Goal: Transaction & Acquisition: Download file/media

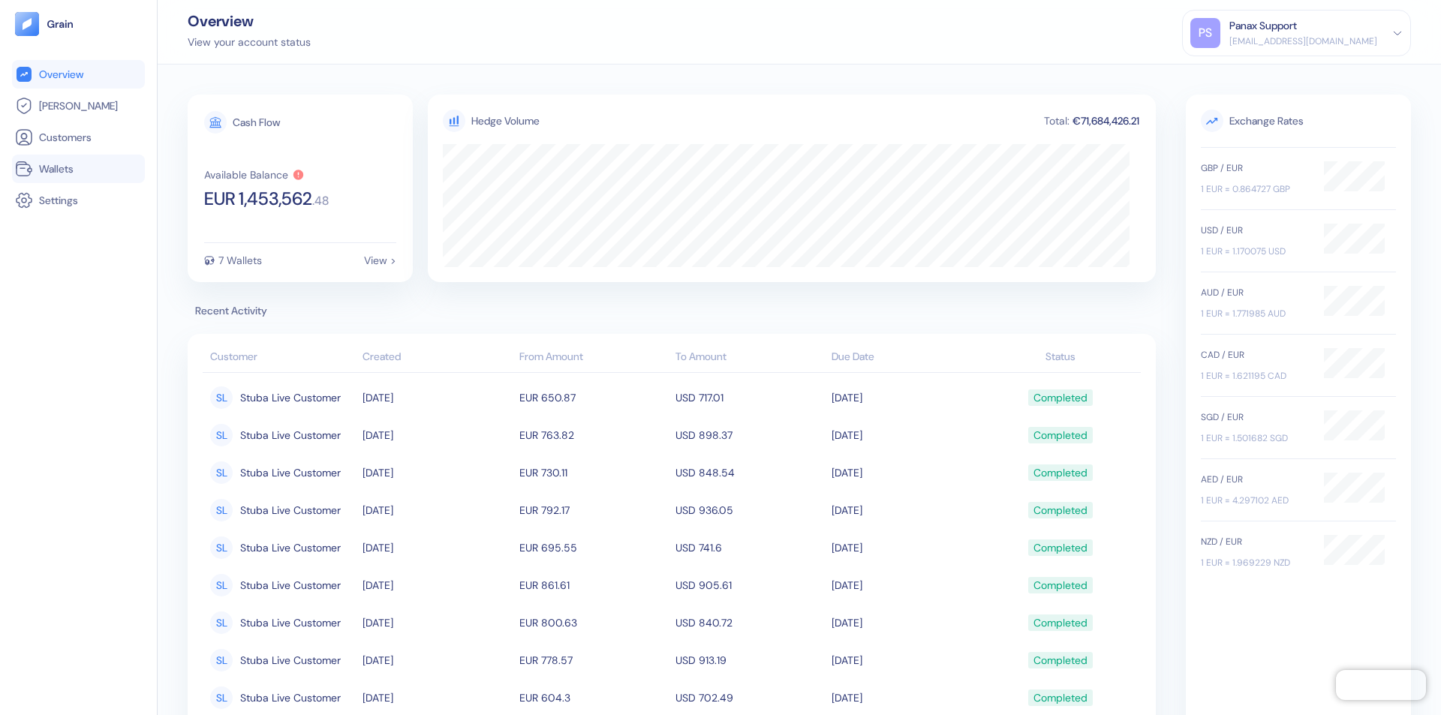
click at [78, 169] on link "Wallets" at bounding box center [78, 169] width 127 height 18
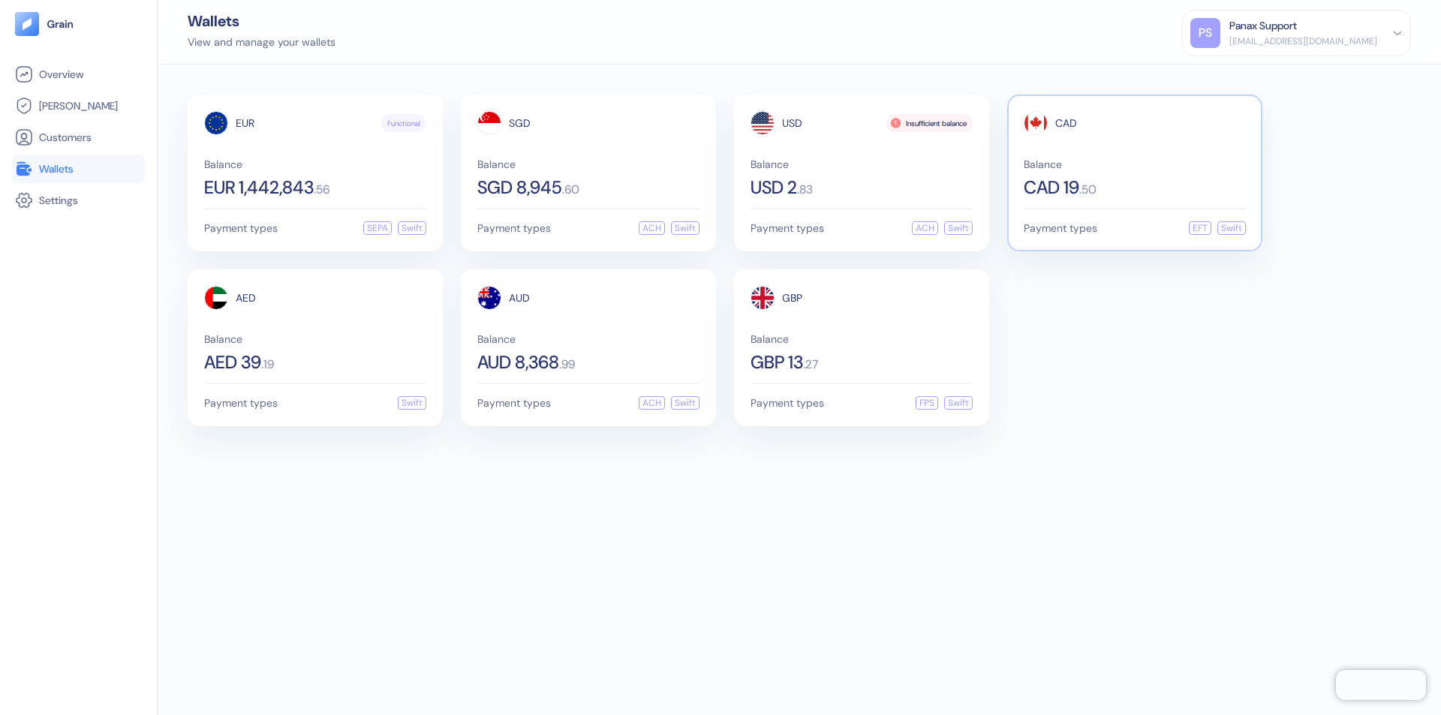
click at [1066, 123] on span "CAD" at bounding box center [1066, 123] width 22 height 11
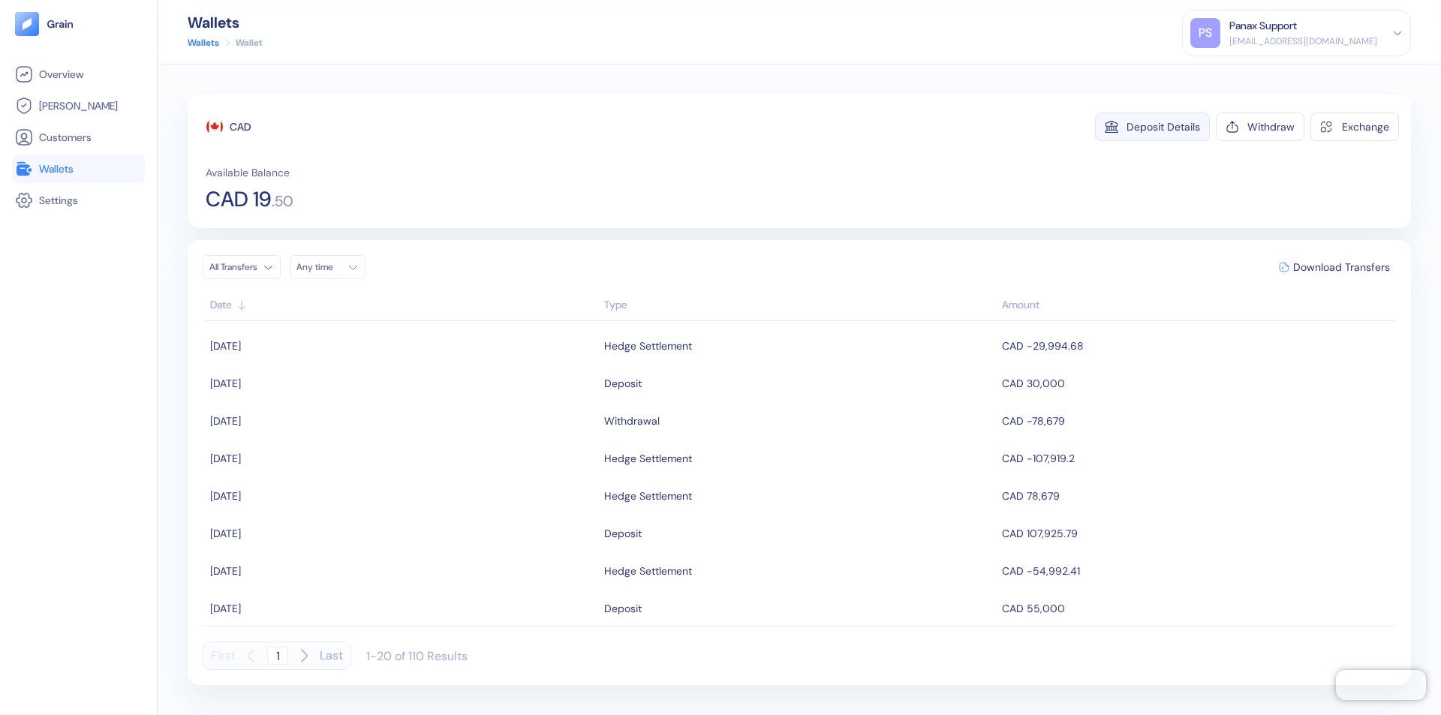
click at [1163, 127] on div "Deposit Details" at bounding box center [1163, 127] width 74 height 11
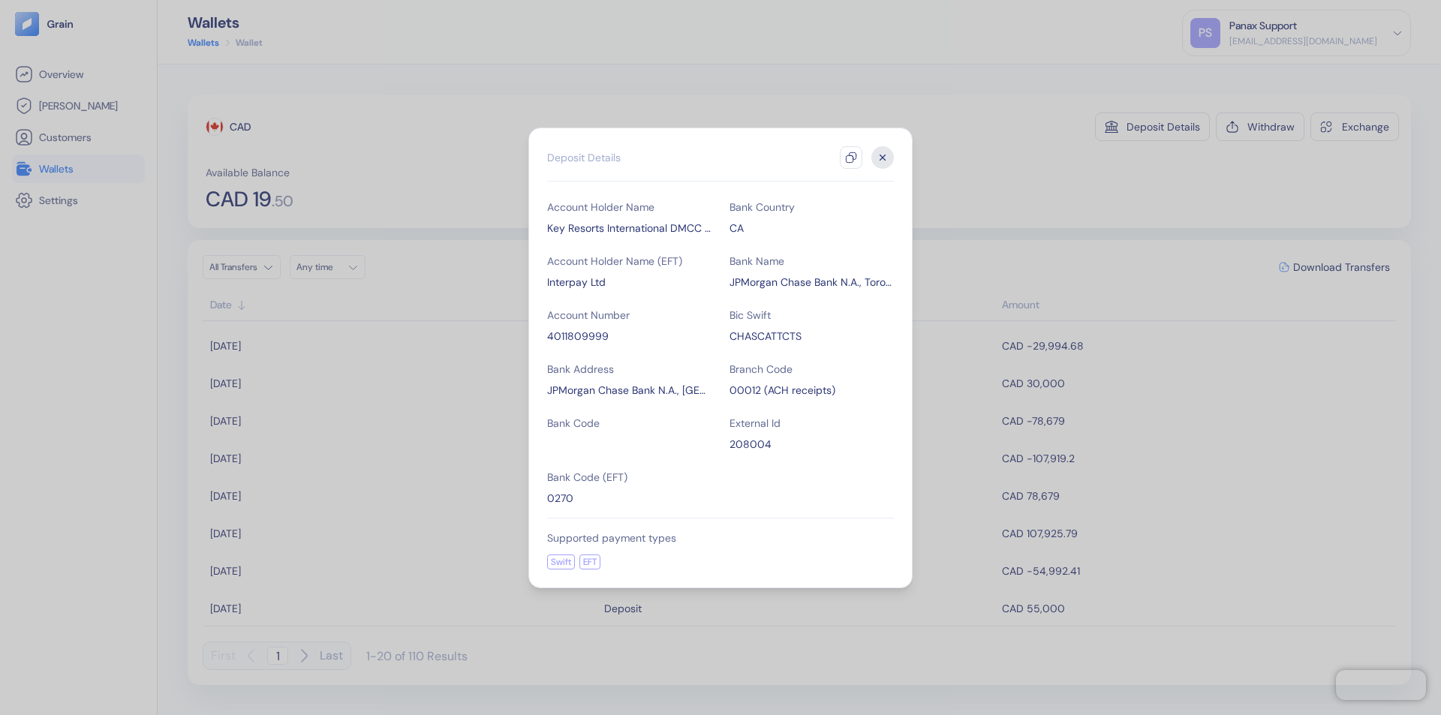
click at [851, 158] on icon "button" at bounding box center [851, 158] width 12 height 12
click at [882, 158] on icon "button" at bounding box center [882, 157] width 5 height 5
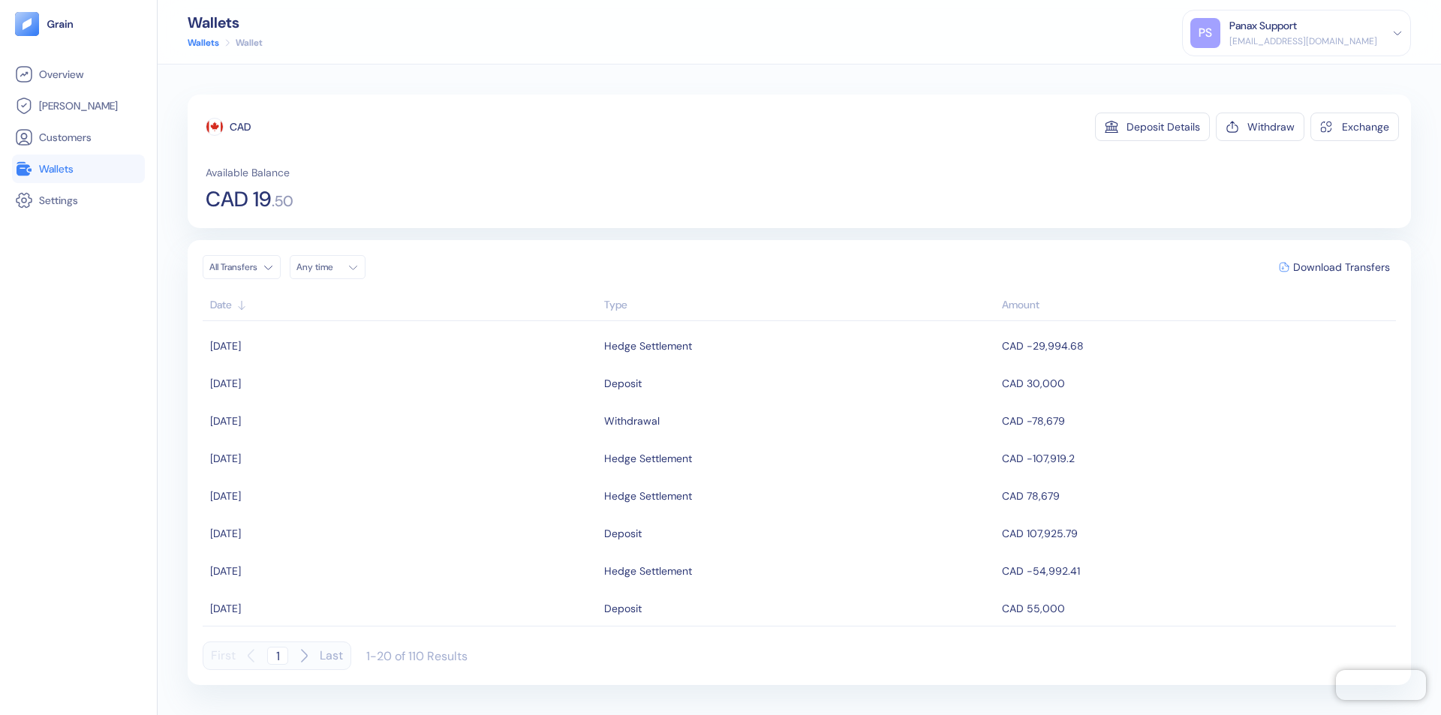
click at [332, 267] on div "Any time" at bounding box center [318, 267] width 45 height 12
click at [348, 365] on button "10" at bounding box center [348, 365] width 18 height 18
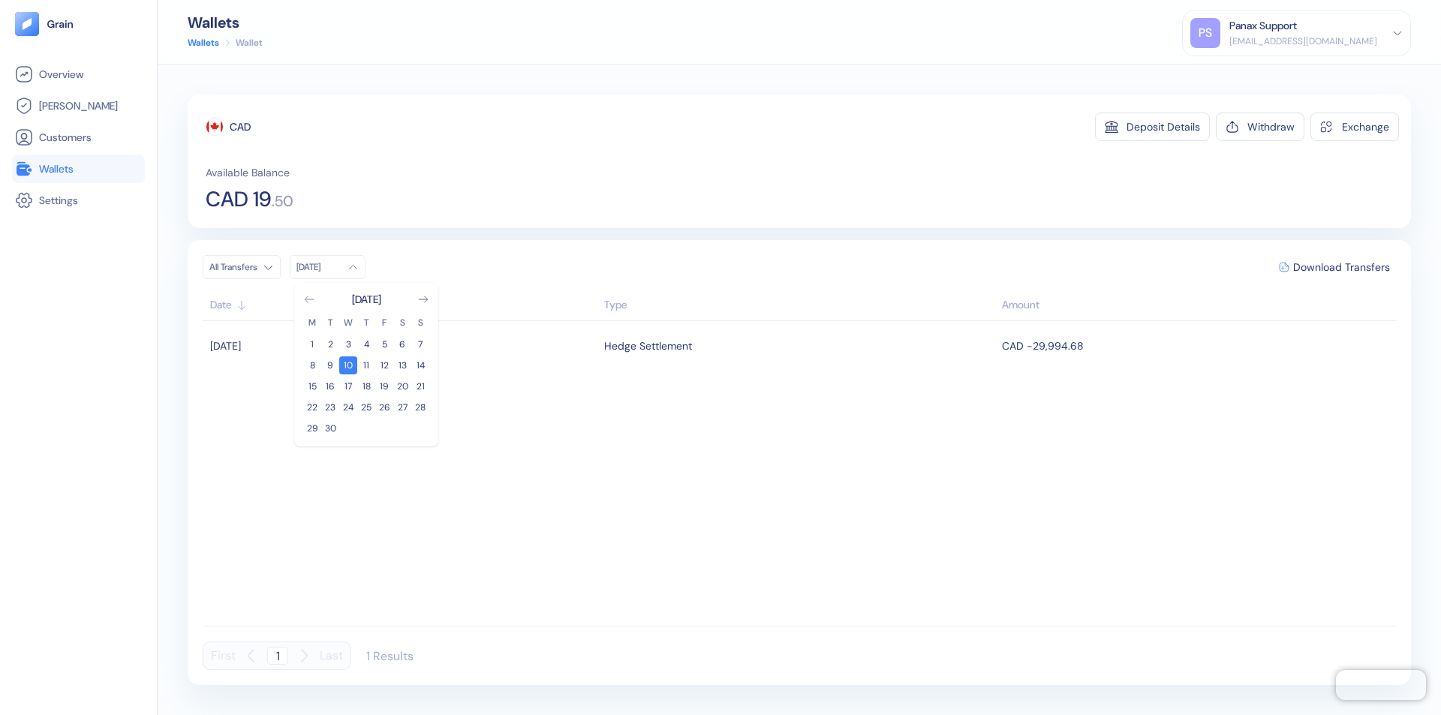
click at [309, 299] on icon "Go to previous month" at bounding box center [309, 299] width 8 height 6
click at [312, 386] on button "11" at bounding box center [312, 386] width 18 height 18
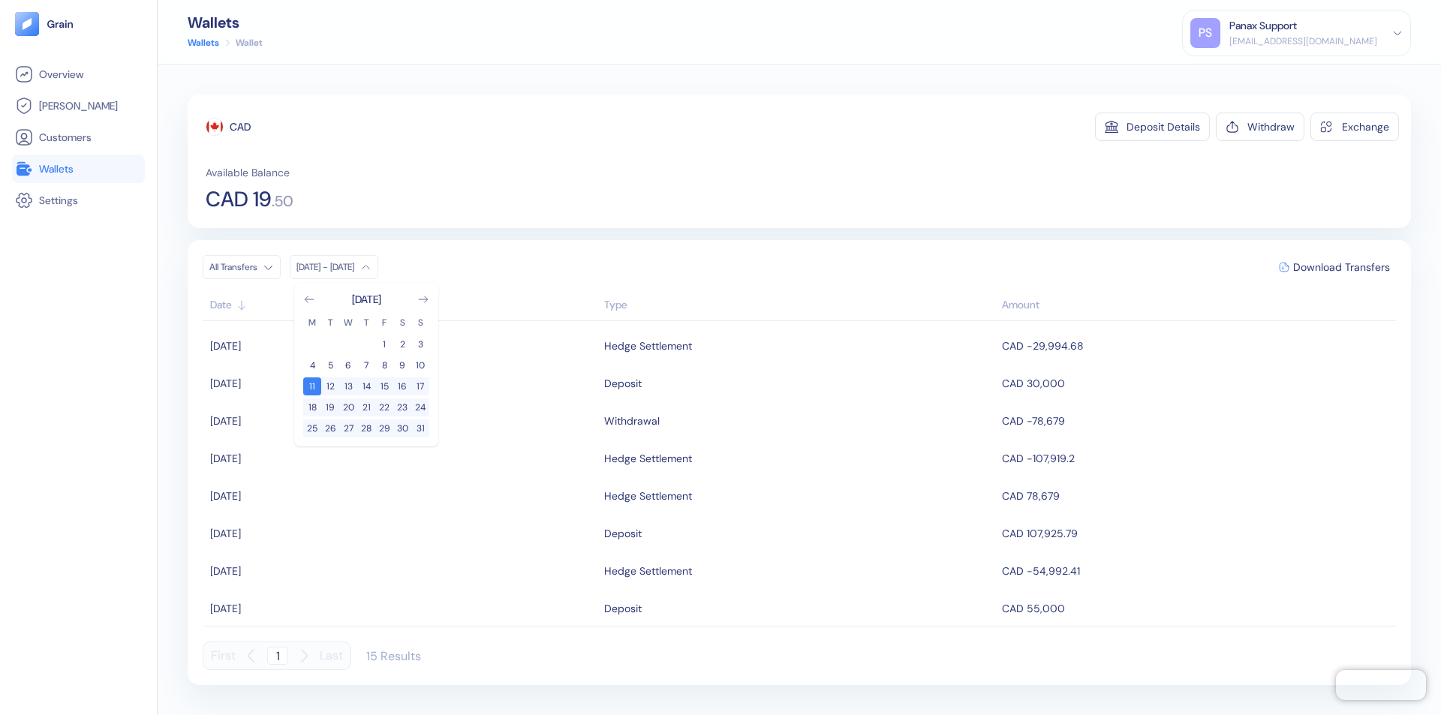
click at [240, 127] on div "CAD" at bounding box center [240, 126] width 21 height 15
click at [1341, 267] on span "Download Transfers" at bounding box center [1341, 267] width 97 height 11
click at [78, 169] on link "Wallets" at bounding box center [78, 169] width 127 height 18
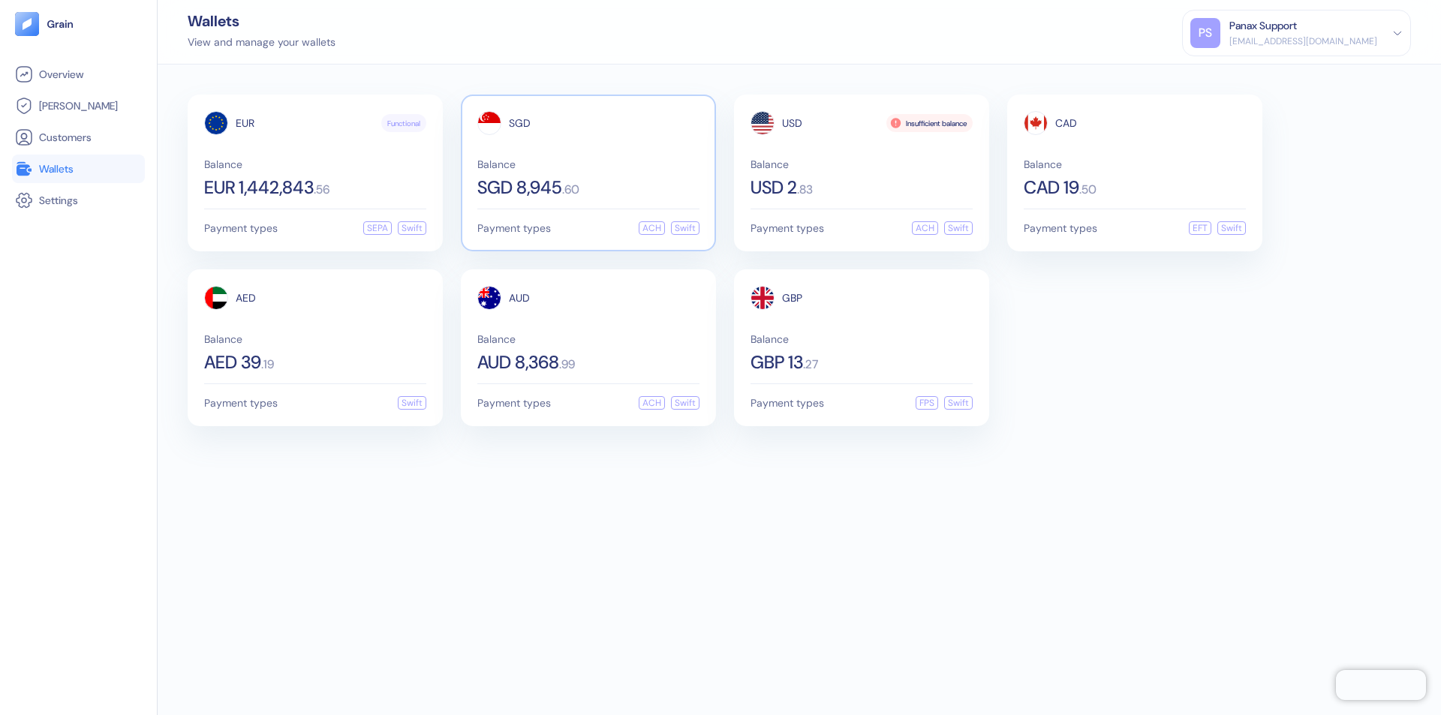
click at [519, 123] on span "SGD" at bounding box center [520, 123] width 22 height 11
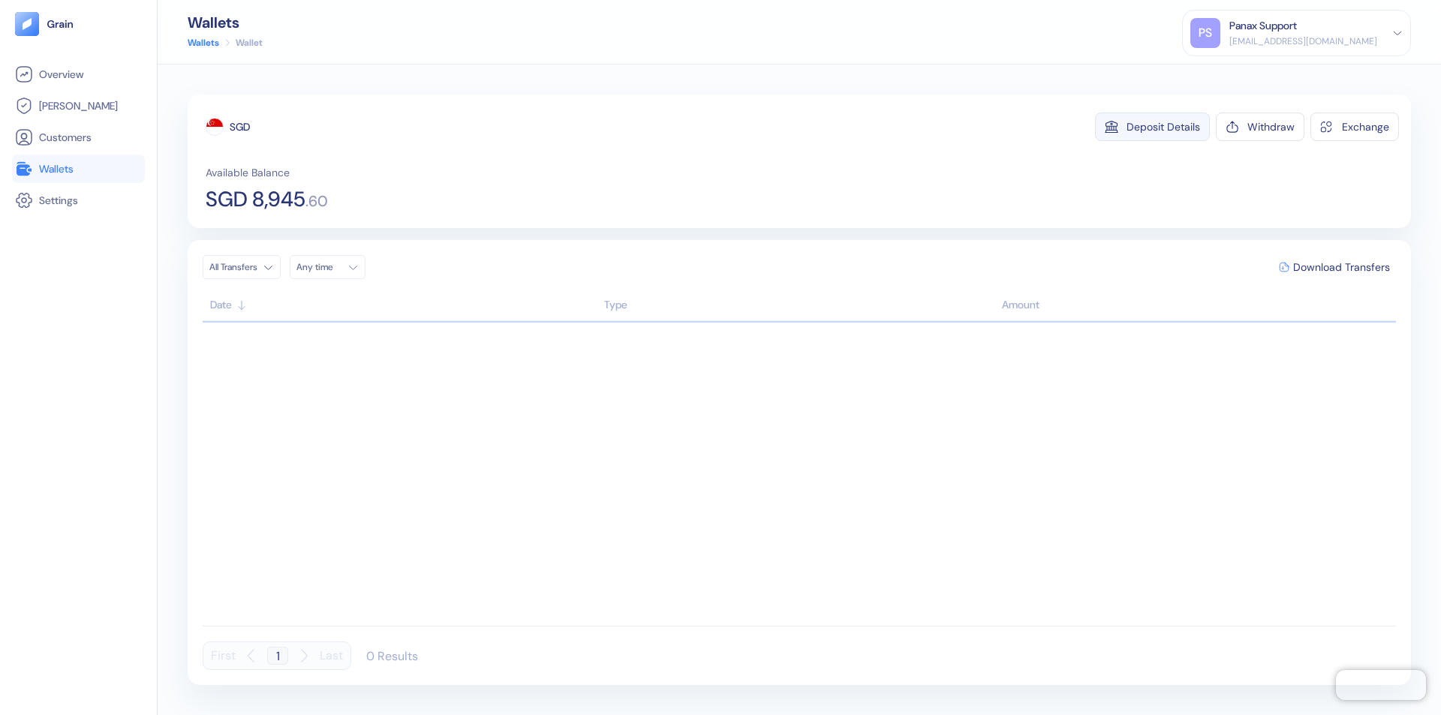
click at [1163, 127] on div "Deposit Details" at bounding box center [1163, 127] width 74 height 11
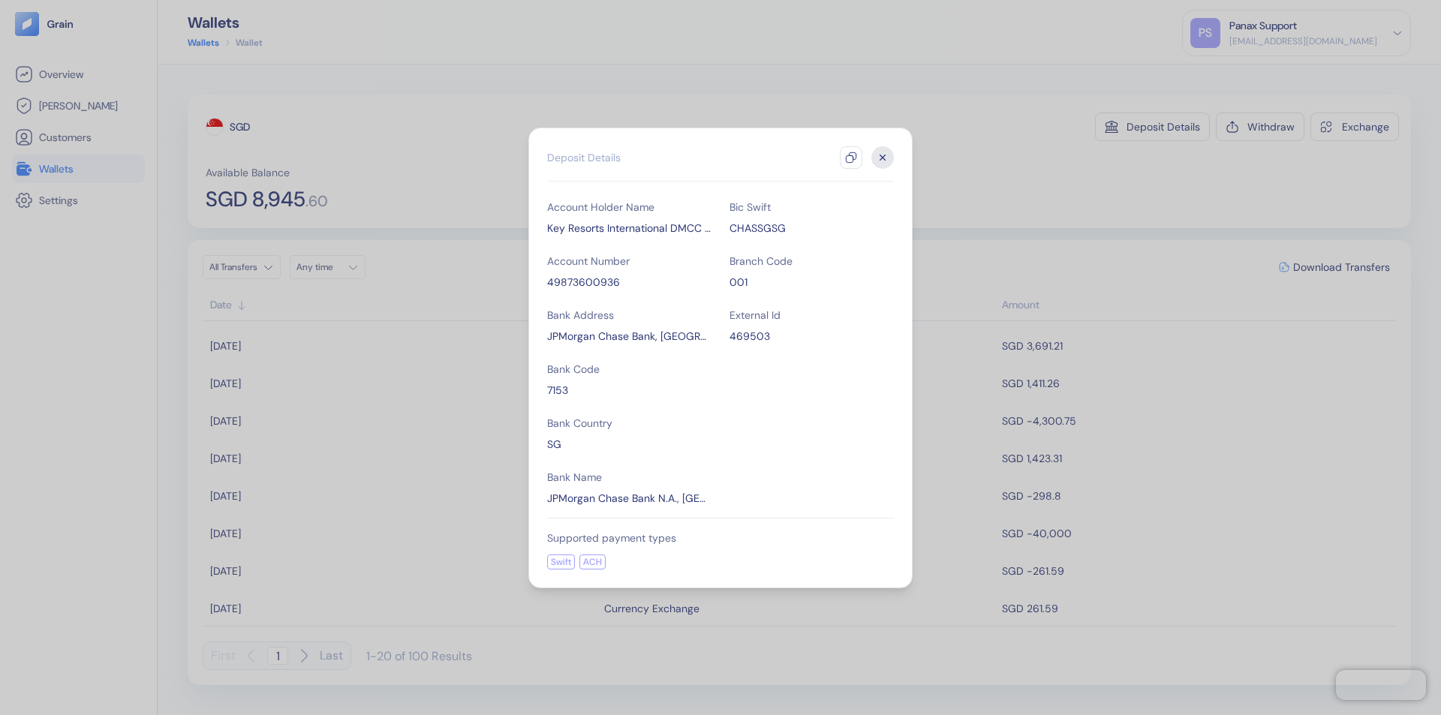
click at [851, 158] on icon "button" at bounding box center [851, 158] width 12 height 12
click at [882, 158] on icon "button" at bounding box center [882, 157] width 5 height 5
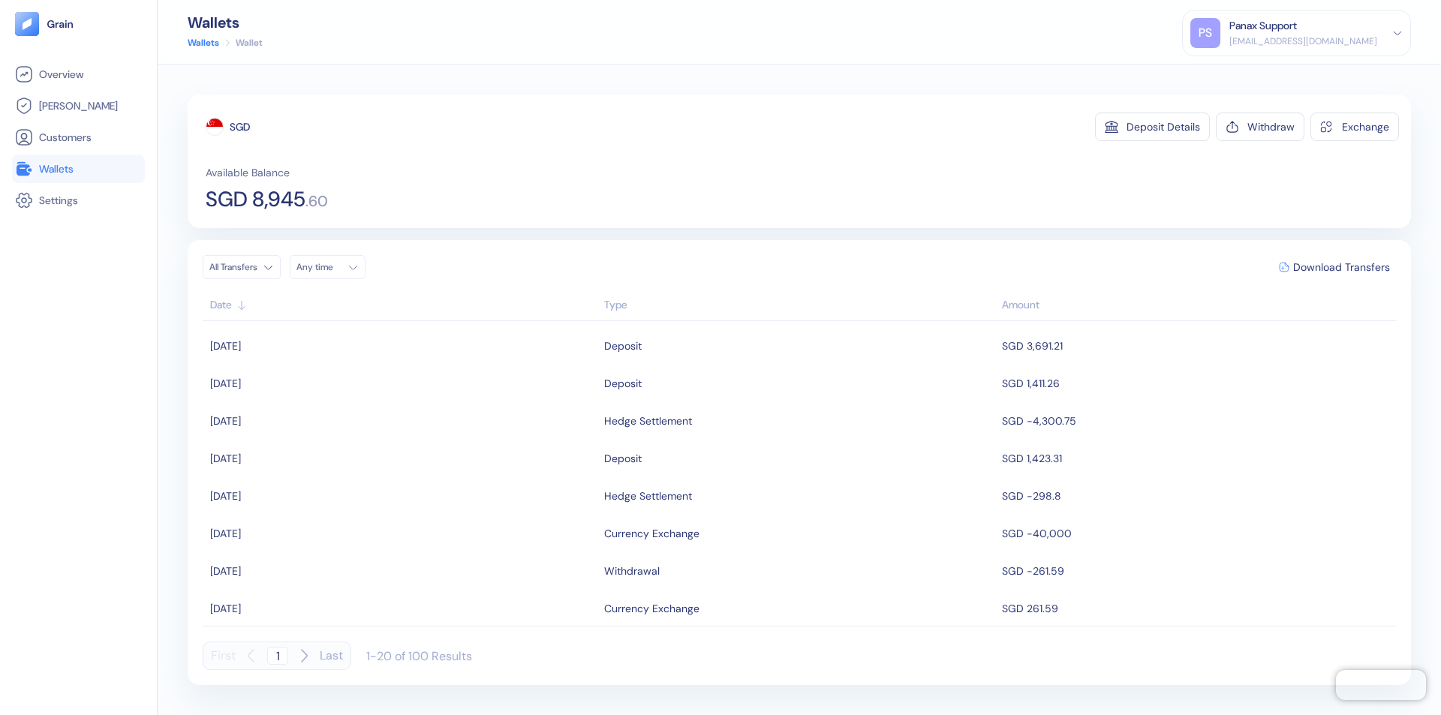
click at [332, 267] on div "Any time" at bounding box center [318, 267] width 45 height 12
click at [348, 365] on button "10" at bounding box center [348, 365] width 18 height 18
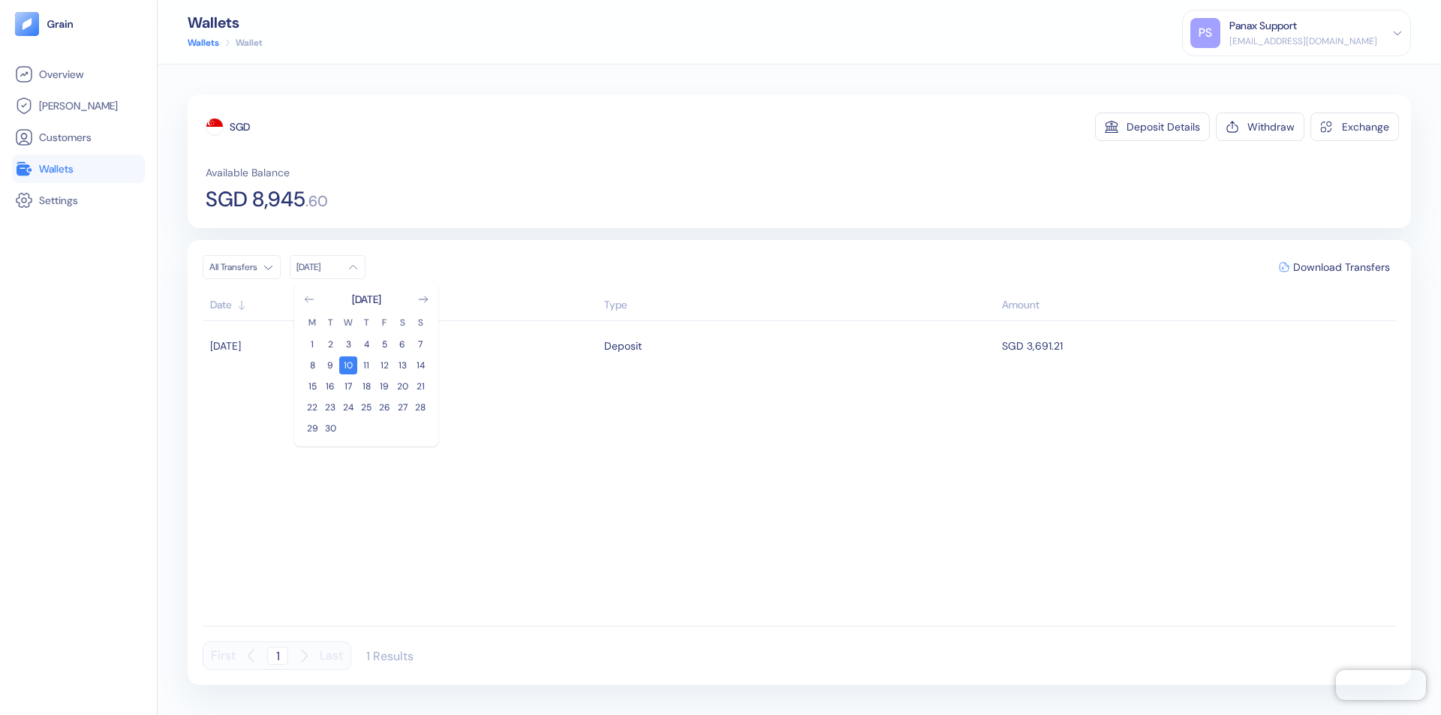
click at [309, 299] on icon "Go to previous month" at bounding box center [309, 299] width 8 height 6
click at [312, 386] on button "11" at bounding box center [312, 386] width 18 height 18
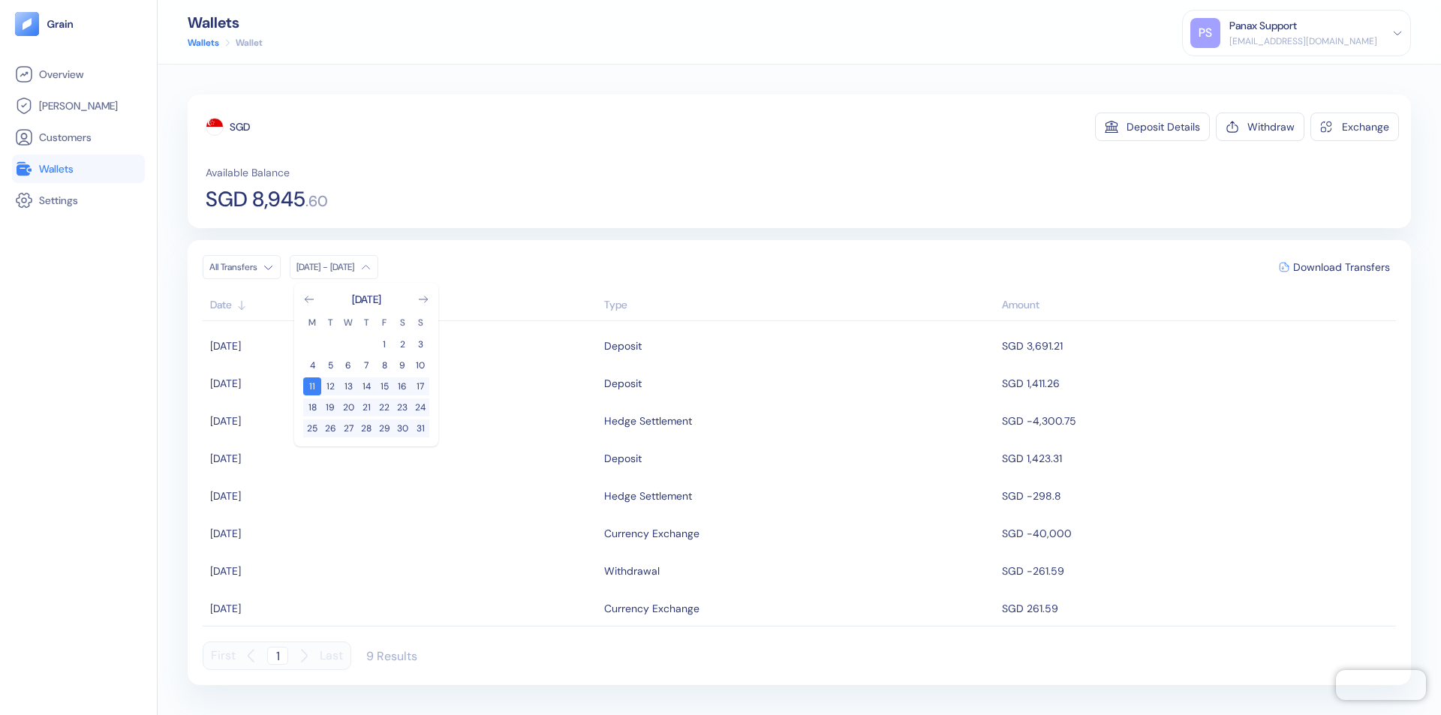
click at [240, 127] on div "SGD" at bounding box center [240, 126] width 20 height 15
click at [1341, 267] on span "Download Transfers" at bounding box center [1341, 267] width 97 height 11
click at [78, 169] on link "Wallets" at bounding box center [78, 169] width 127 height 18
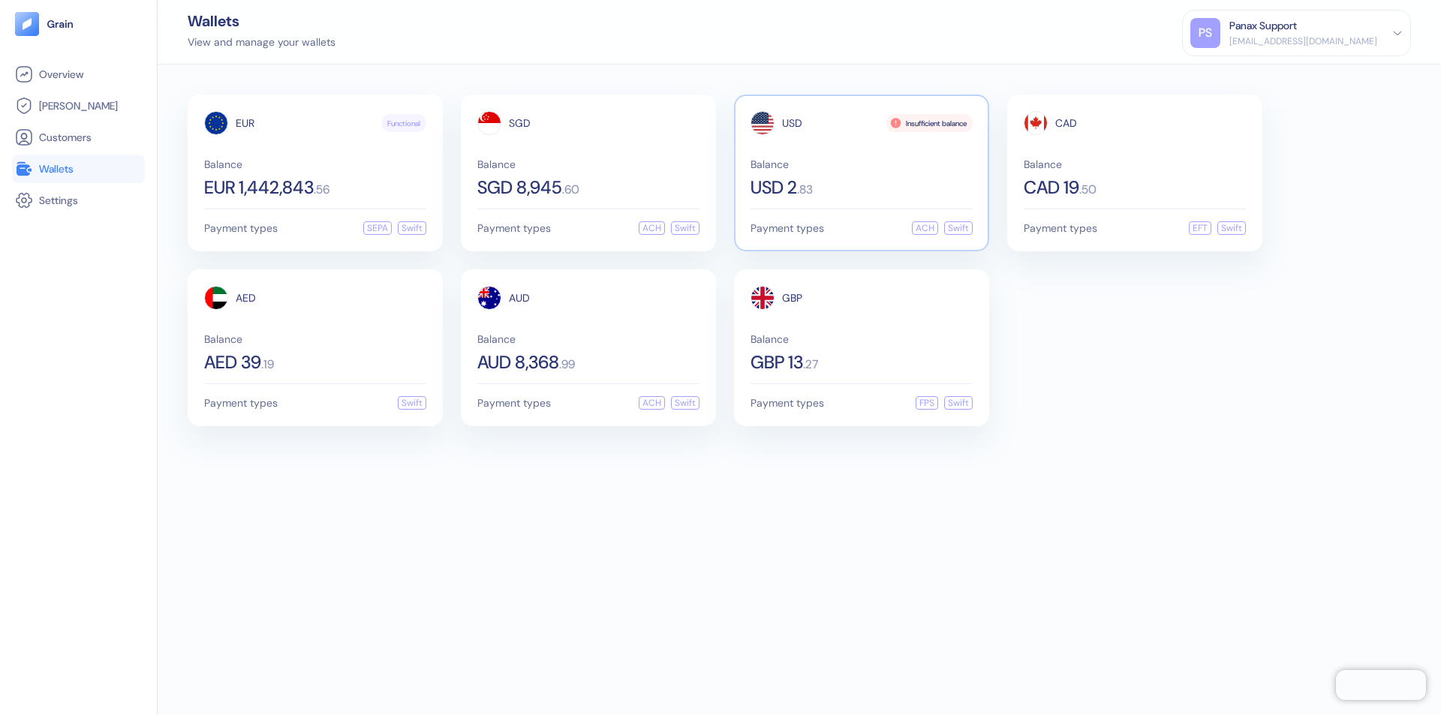
click at [792, 123] on span "USD" at bounding box center [792, 123] width 20 height 11
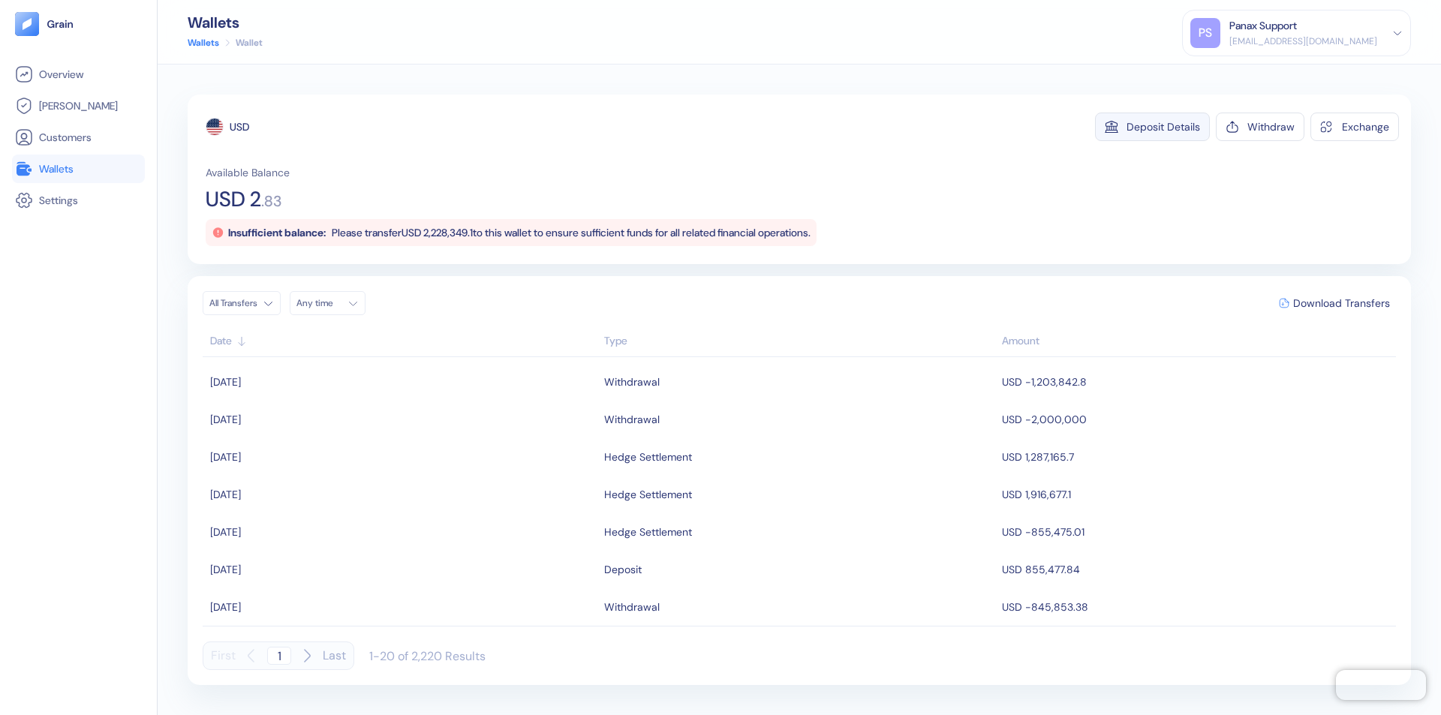
click at [1163, 127] on div "Deposit Details" at bounding box center [1163, 127] width 74 height 11
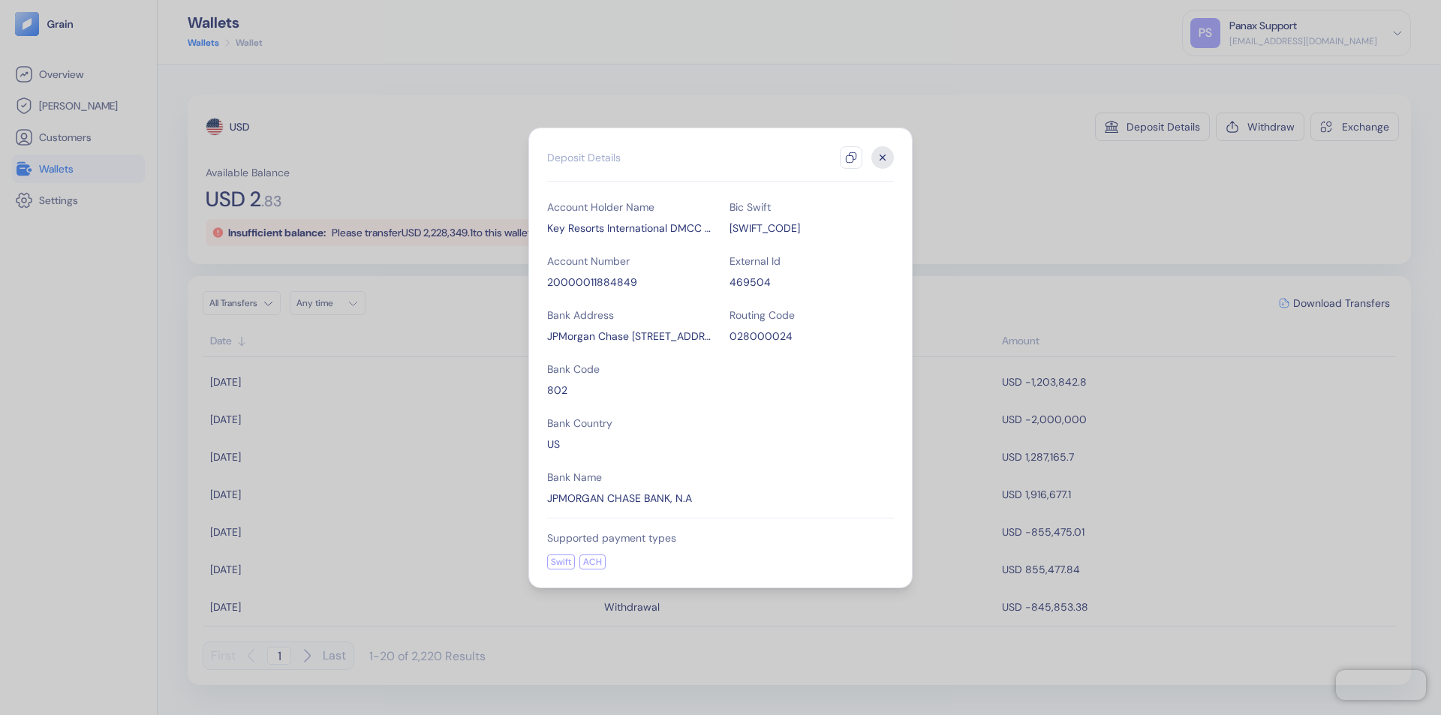
click at [851, 158] on icon "button" at bounding box center [851, 158] width 12 height 12
click at [882, 158] on icon "button" at bounding box center [882, 157] width 5 height 5
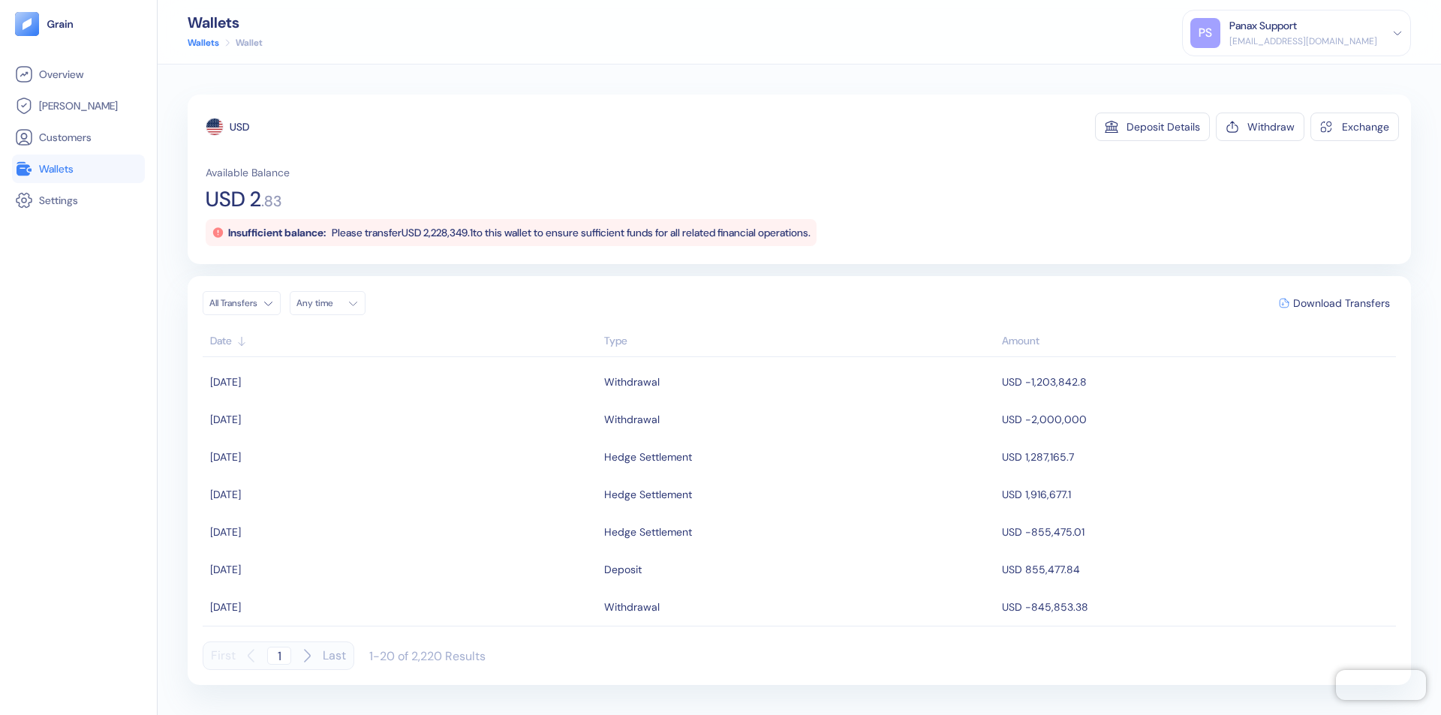
click at [332, 303] on div "Any time" at bounding box center [318, 303] width 45 height 12
click at [348, 401] on button "10" at bounding box center [348, 401] width 18 height 18
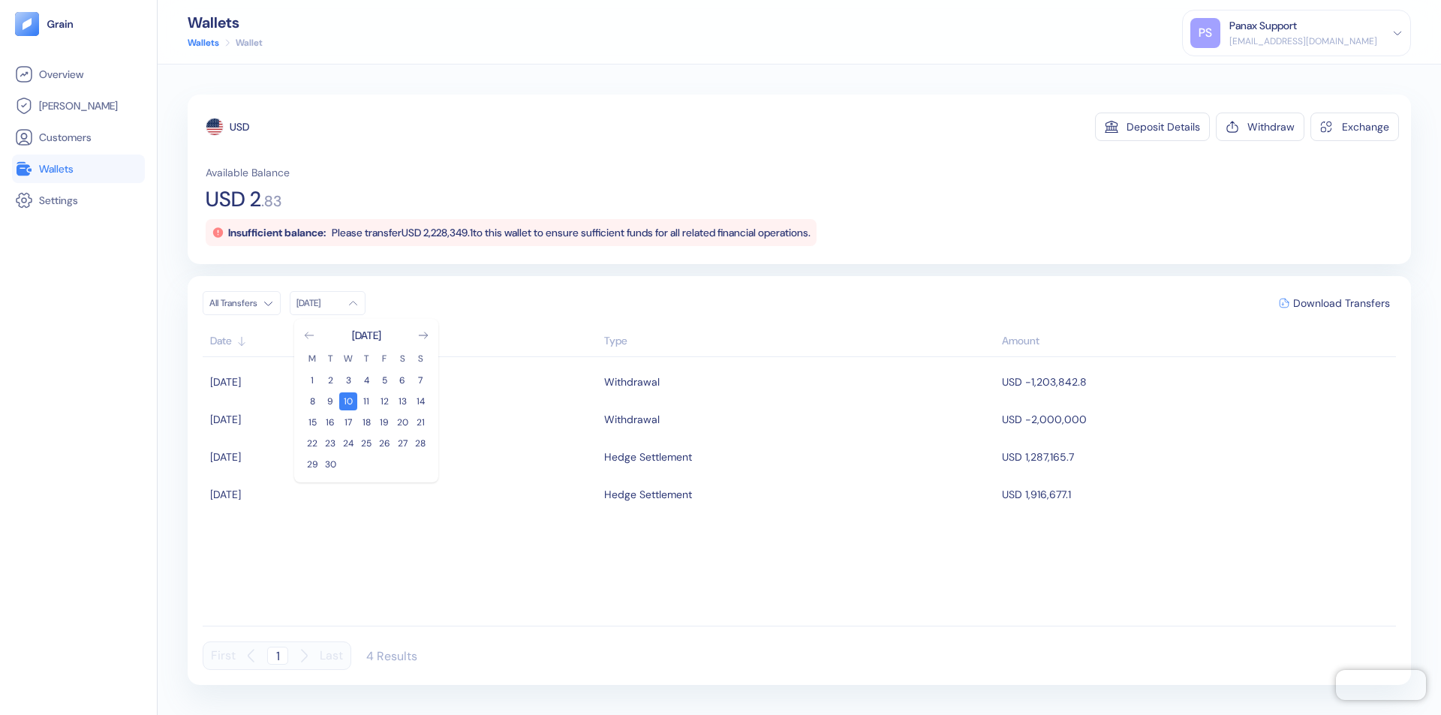
click at [309, 335] on icon "Go to previous month" at bounding box center [309, 335] width 8 height 6
click at [312, 422] on button "11" at bounding box center [312, 422] width 18 height 18
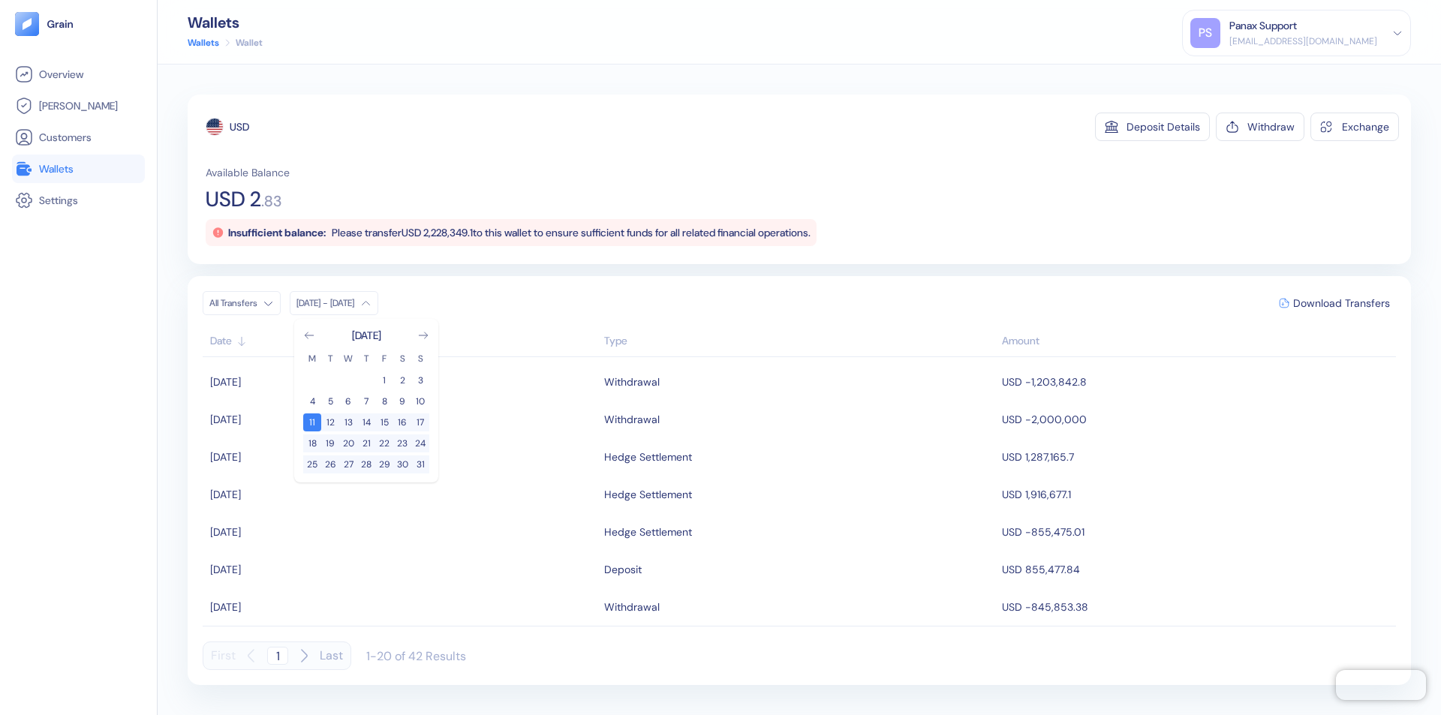
click at [239, 127] on div "USD" at bounding box center [240, 126] width 20 height 15
click at [1341, 303] on span "Download Transfers" at bounding box center [1341, 303] width 97 height 11
click at [78, 169] on link "Wallets" at bounding box center [78, 169] width 127 height 18
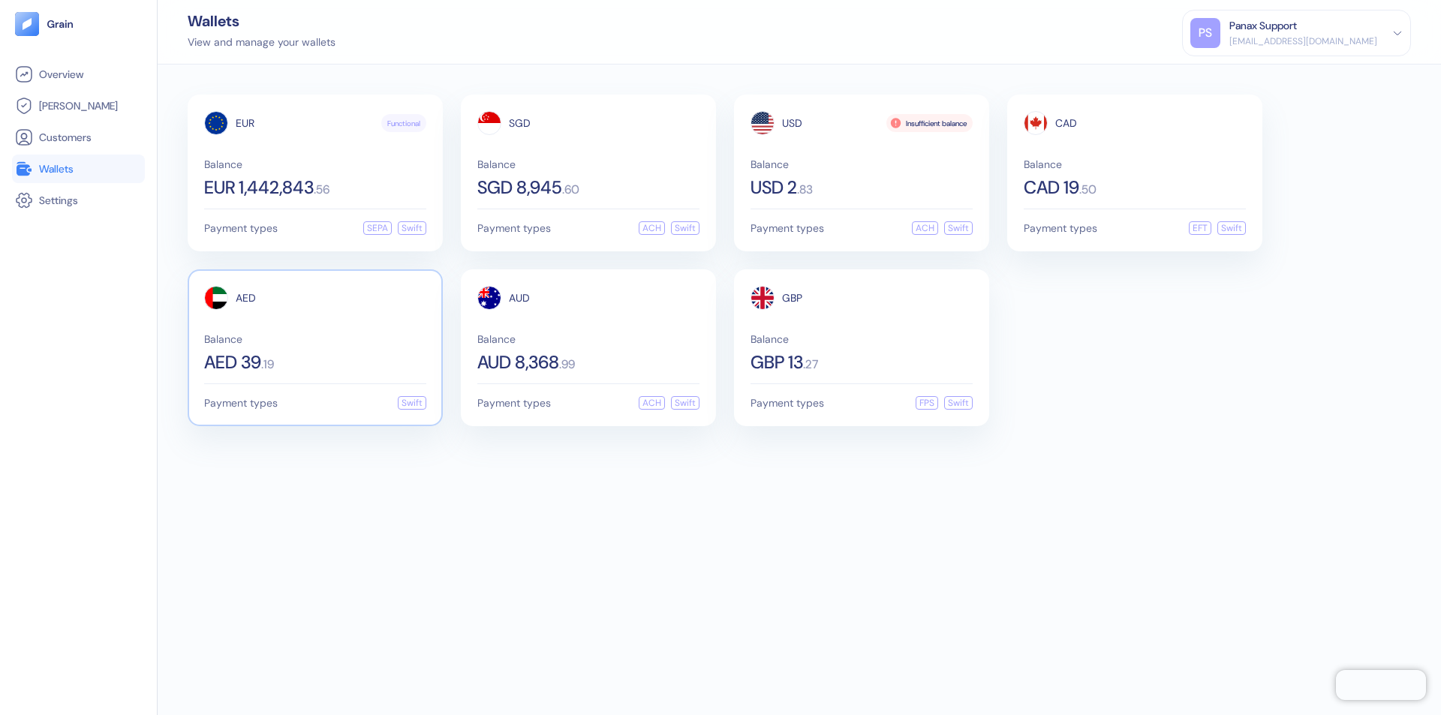
click at [245, 298] on span "AED" at bounding box center [246, 298] width 20 height 11
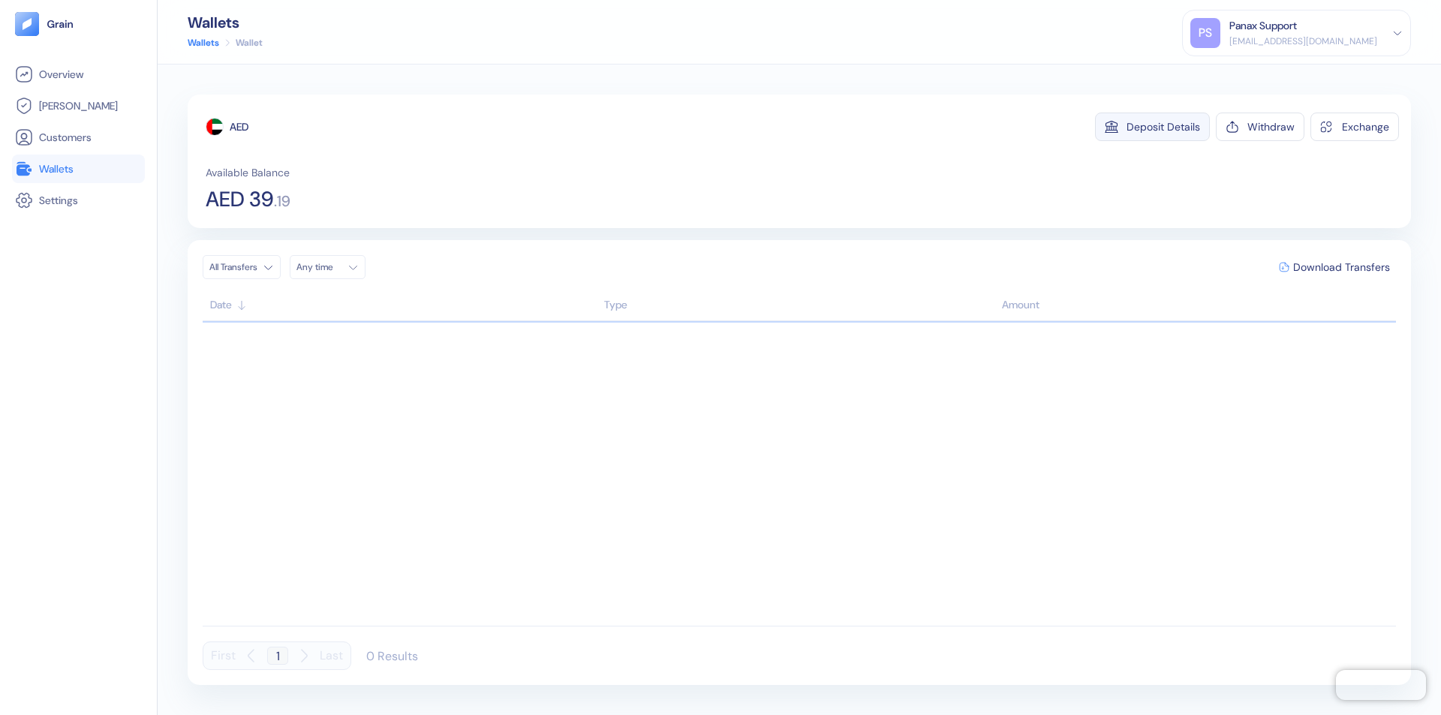
click at [1163, 127] on div "Deposit Details" at bounding box center [1163, 127] width 74 height 11
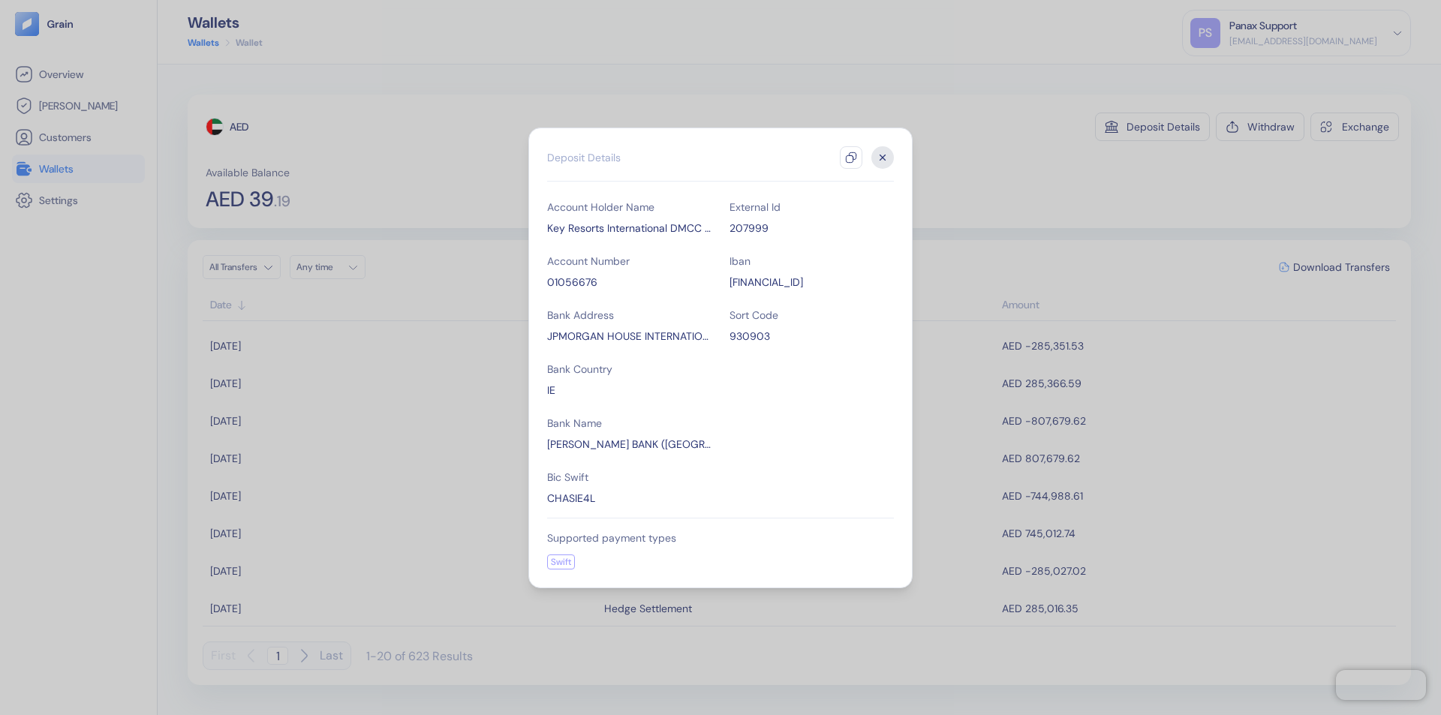
click at [851, 158] on icon "button" at bounding box center [851, 158] width 12 height 12
click at [882, 158] on icon "button" at bounding box center [882, 157] width 5 height 5
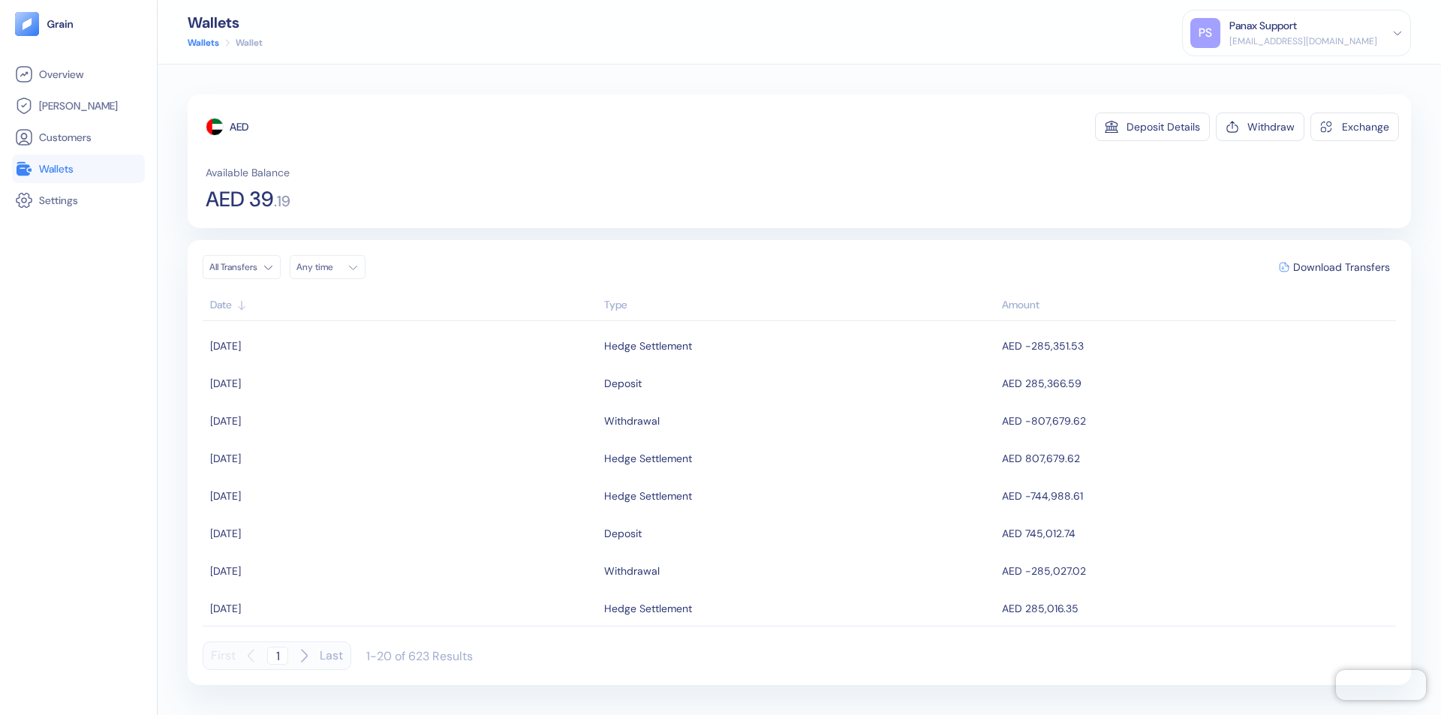
click at [332, 267] on div "Any time" at bounding box center [318, 267] width 45 height 12
click at [348, 365] on button "10" at bounding box center [348, 365] width 18 height 18
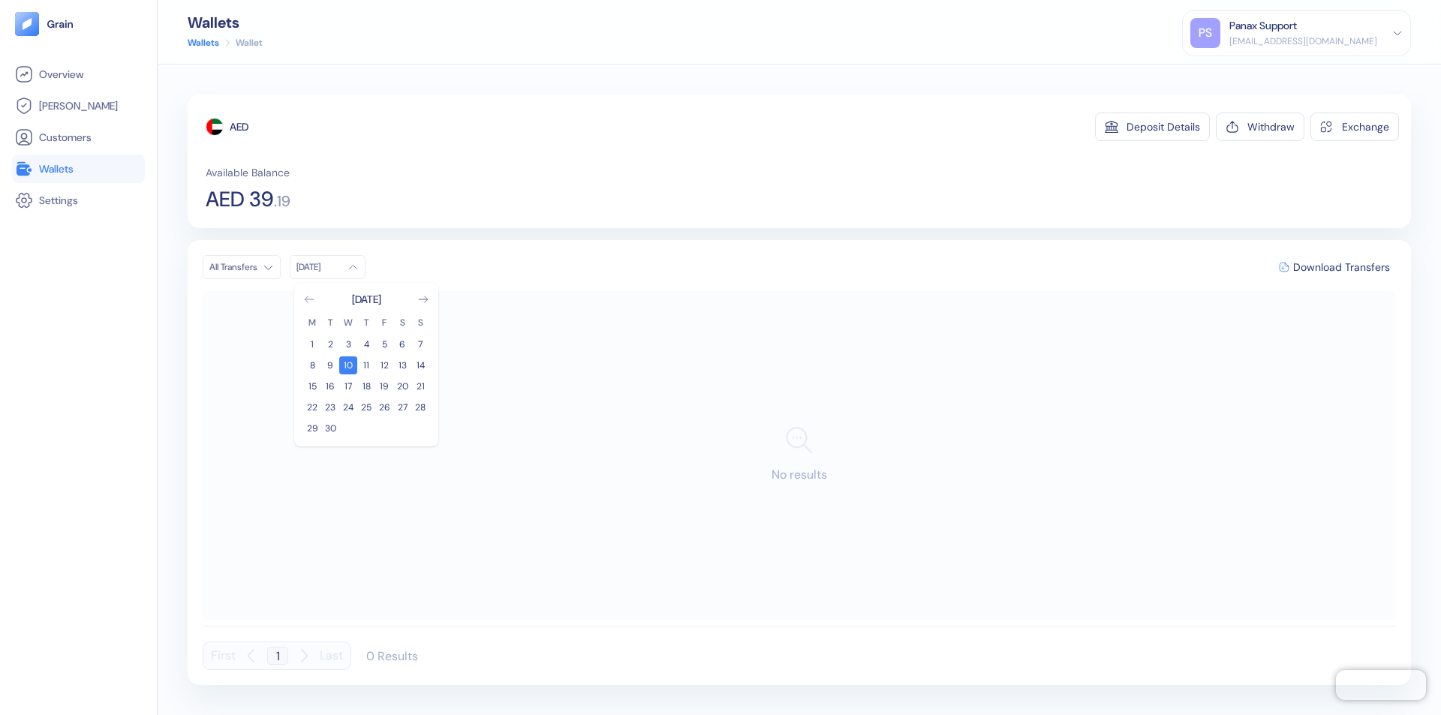
click at [309, 299] on icon "Go to previous month" at bounding box center [309, 299] width 8 height 6
click at [312, 386] on button "11" at bounding box center [312, 386] width 18 height 18
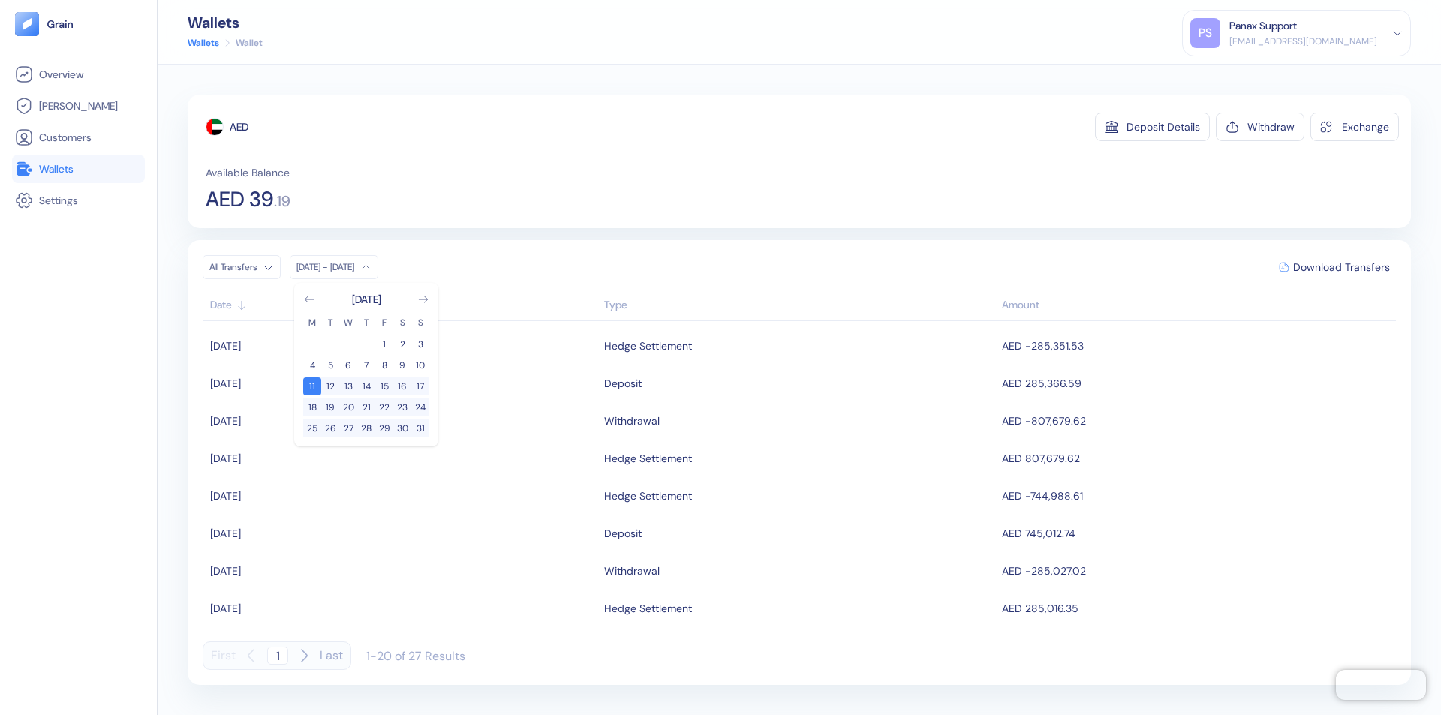
click at [239, 127] on div "AED" at bounding box center [239, 126] width 19 height 15
click at [1341, 267] on span "Download Transfers" at bounding box center [1341, 267] width 97 height 11
click at [78, 169] on link "Wallets" at bounding box center [78, 169] width 127 height 18
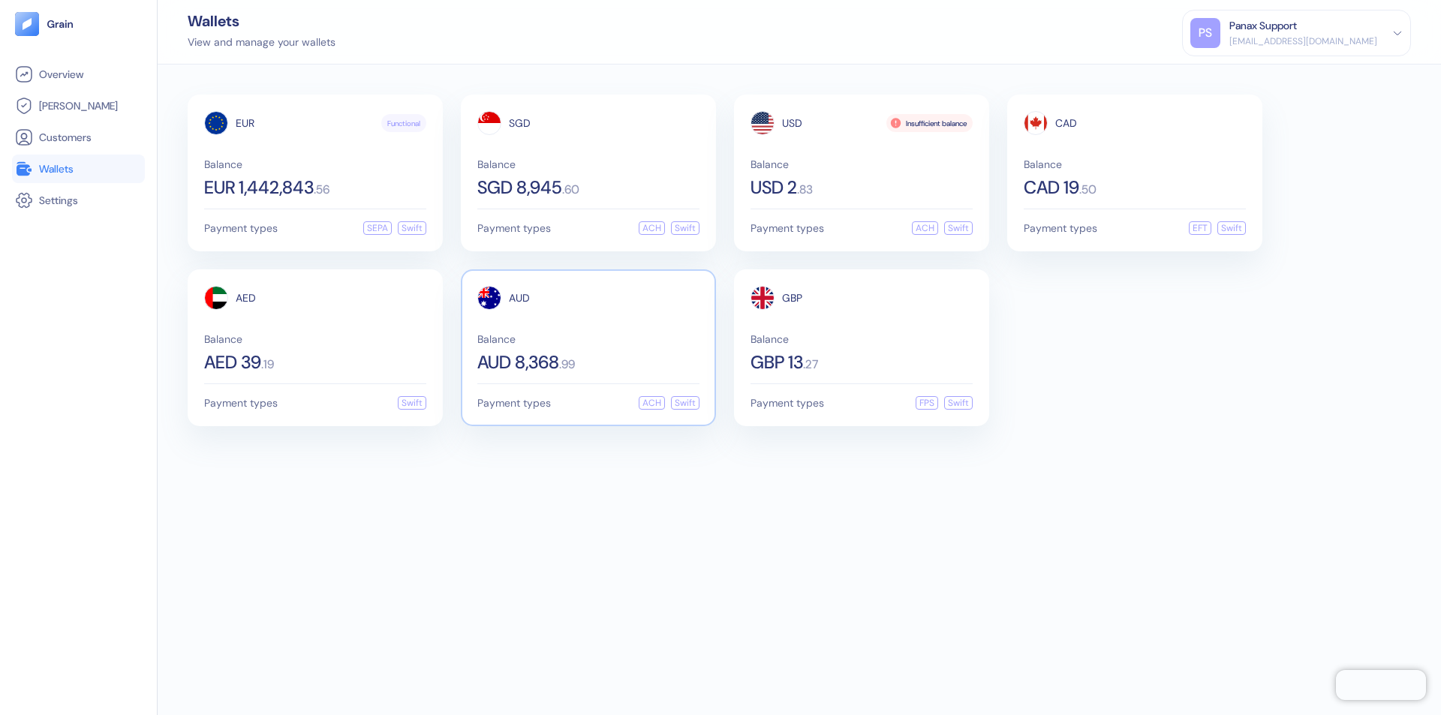
click at [519, 298] on span "AUD" at bounding box center [519, 298] width 21 height 11
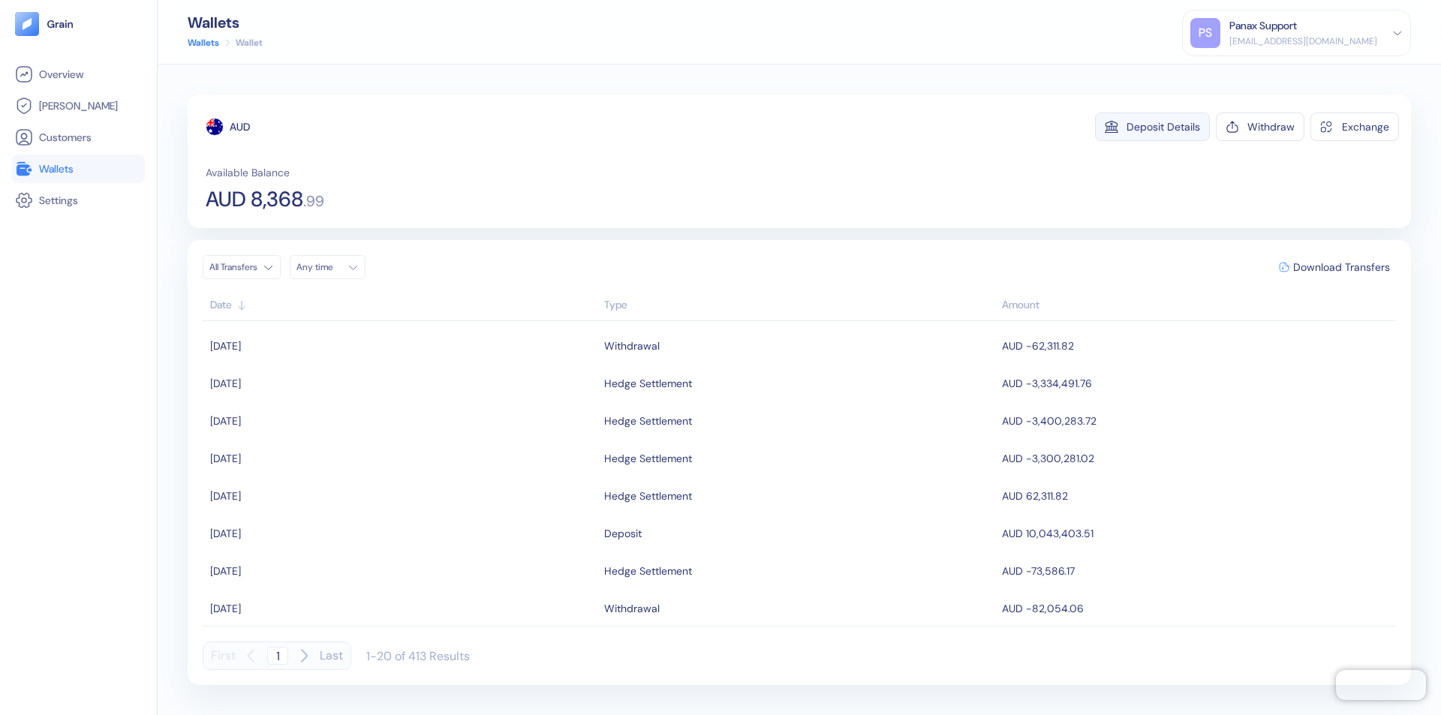
click at [1163, 127] on div "Deposit Details" at bounding box center [1163, 127] width 74 height 11
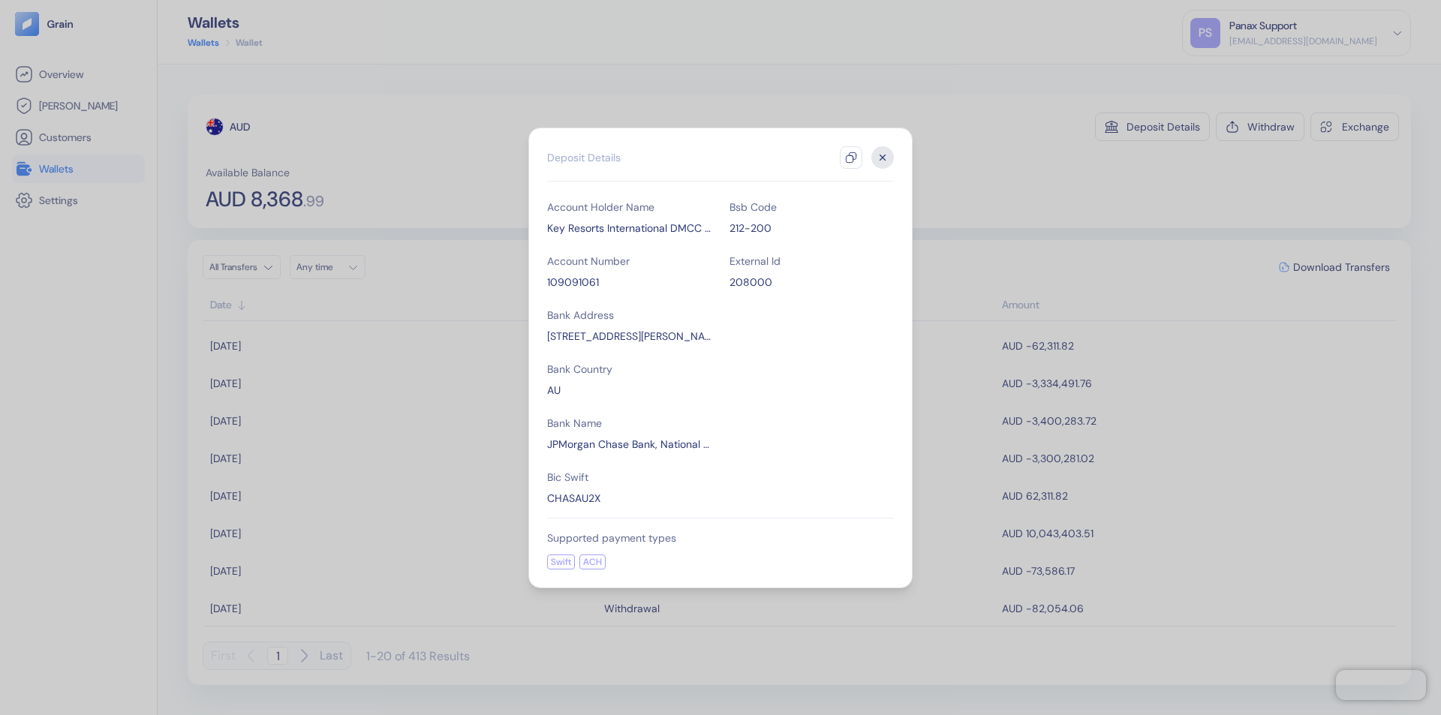
click at [851, 158] on icon "button" at bounding box center [851, 158] width 12 height 12
click at [882, 158] on icon "button" at bounding box center [882, 157] width 5 height 5
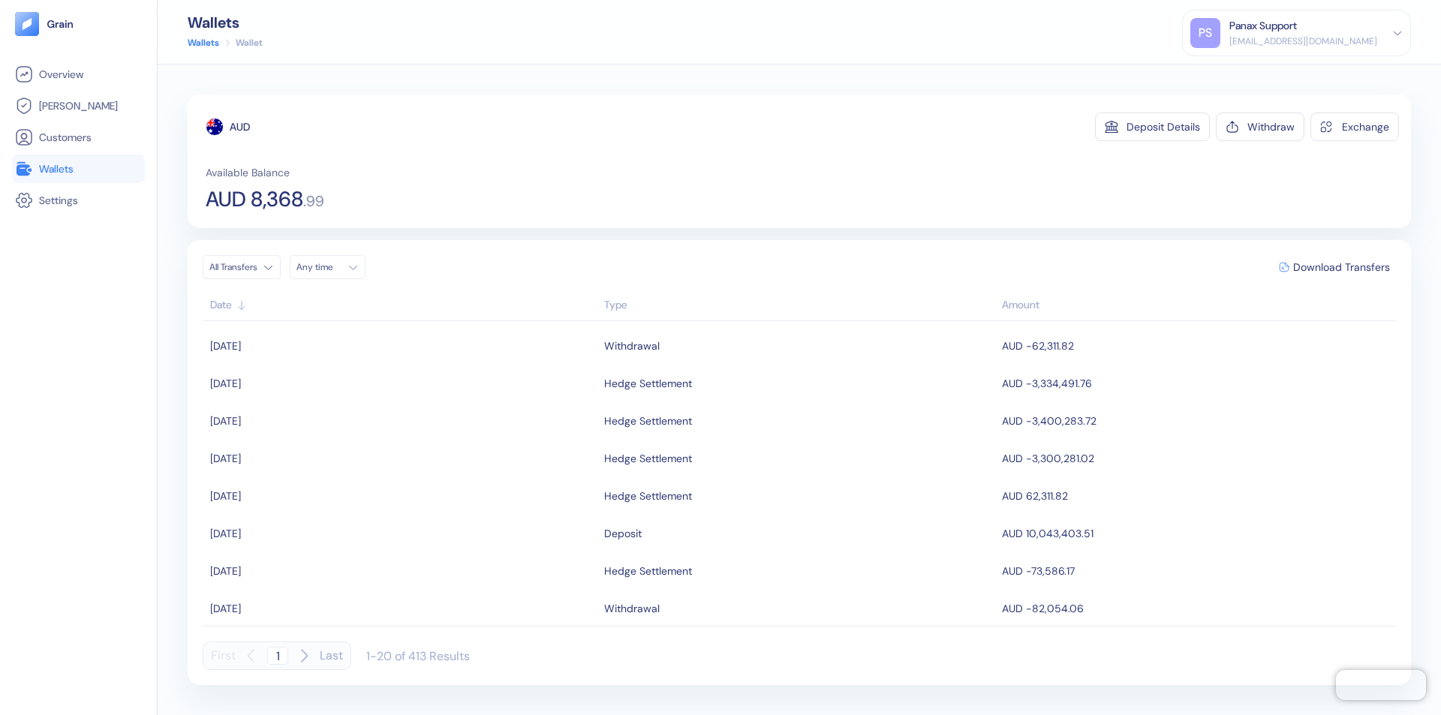
click at [332, 267] on div "Any time" at bounding box center [318, 267] width 45 height 12
click at [348, 365] on button "10" at bounding box center [348, 365] width 18 height 18
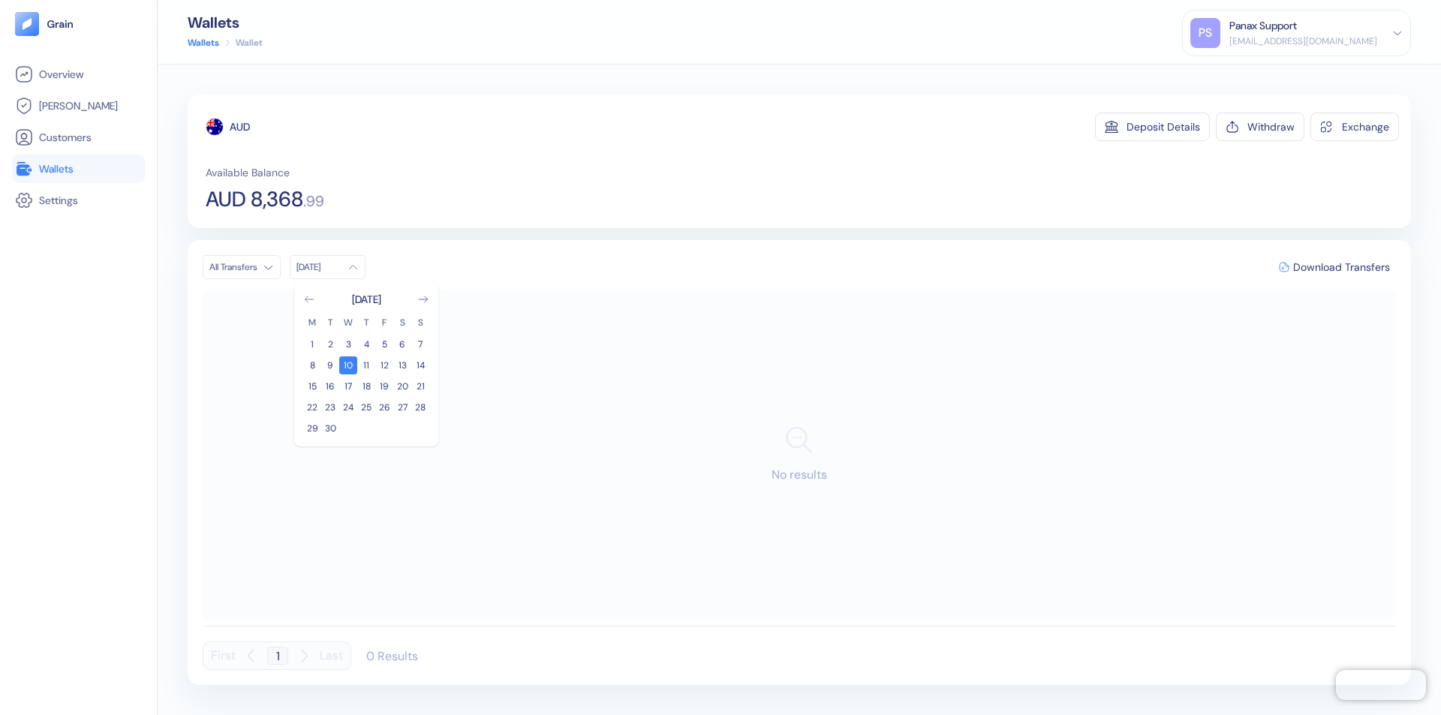
click at [309, 299] on icon "Go to previous month" at bounding box center [309, 299] width 8 height 6
click at [312, 386] on button "11" at bounding box center [312, 386] width 18 height 18
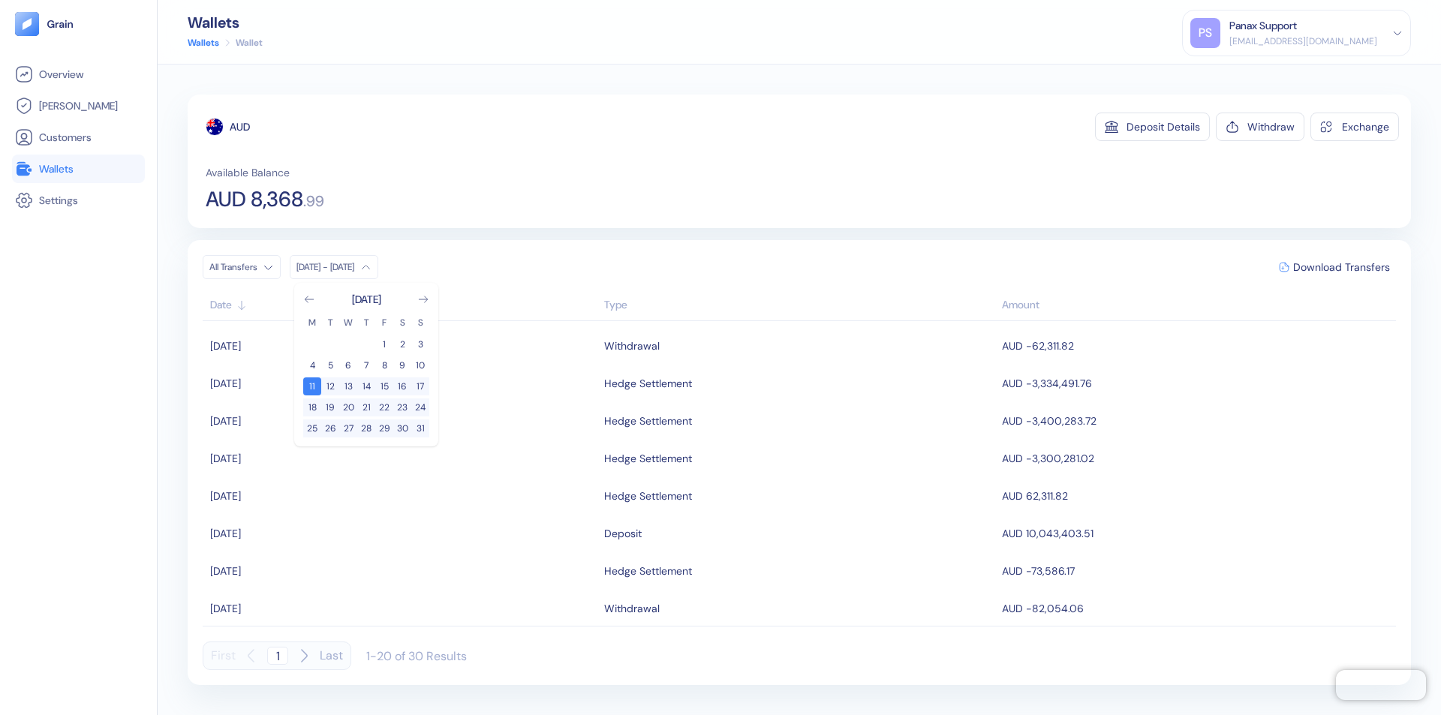
click at [240, 127] on div "AUD" at bounding box center [240, 126] width 20 height 15
click at [1341, 267] on span "Download Transfers" at bounding box center [1341, 267] width 97 height 11
click at [78, 169] on link "Wallets" at bounding box center [78, 169] width 127 height 18
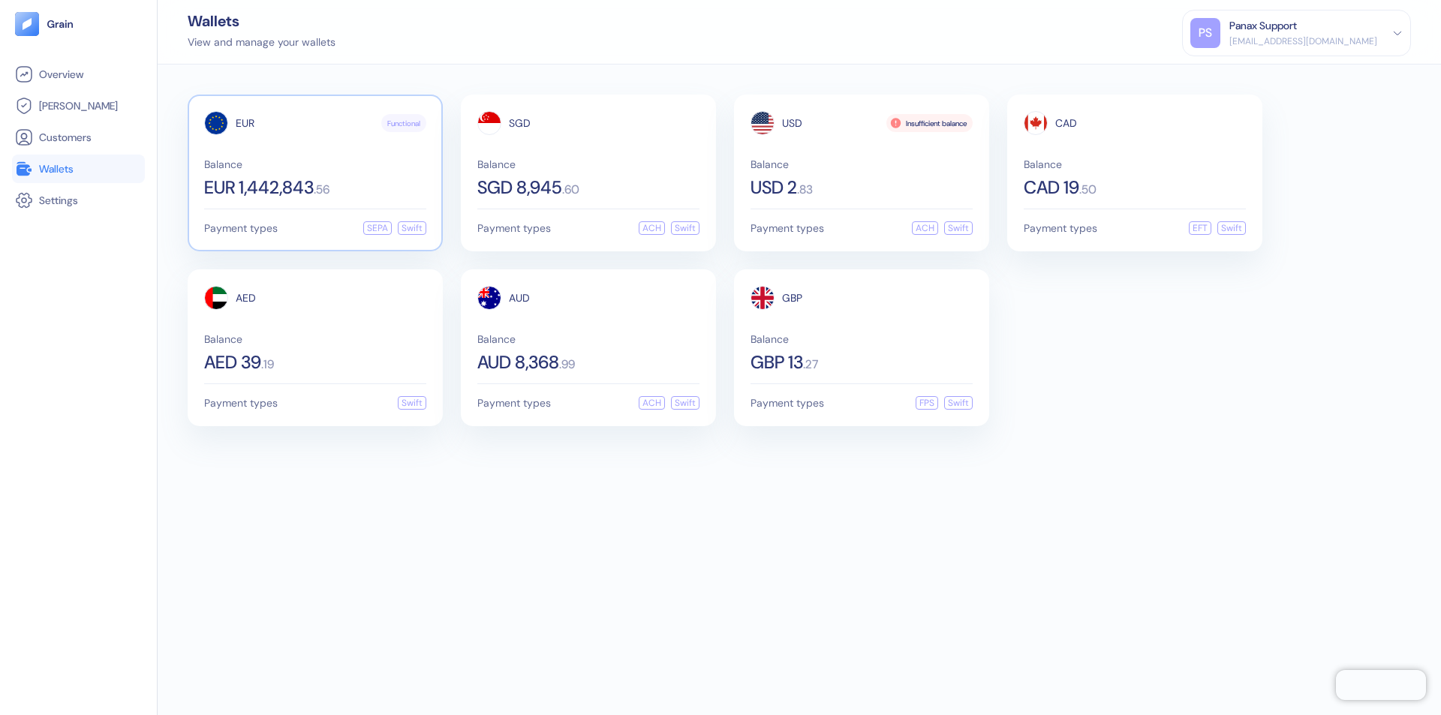
click at [245, 123] on span "EUR" at bounding box center [245, 123] width 19 height 11
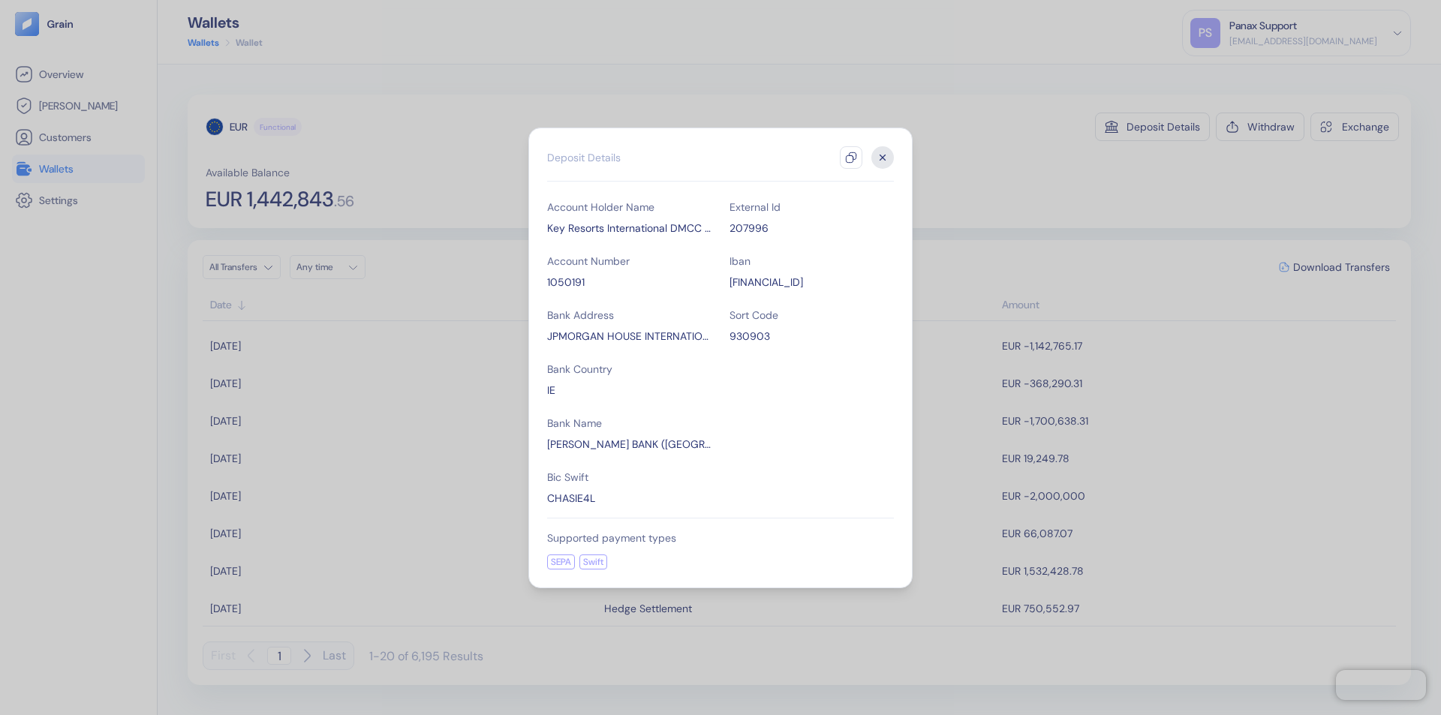
click at [851, 158] on icon "button" at bounding box center [851, 158] width 12 height 12
click at [882, 158] on icon "button" at bounding box center [882, 157] width 5 height 5
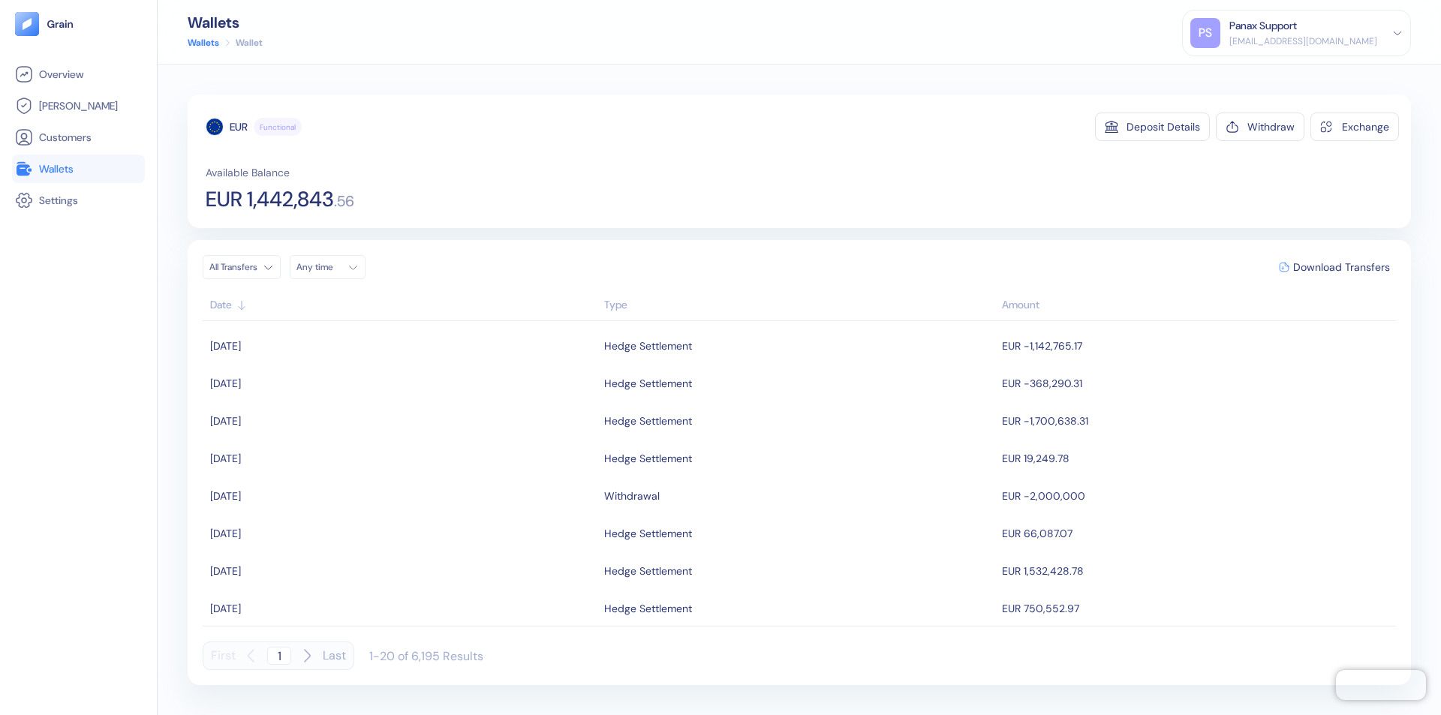
click at [332, 267] on div "Any time" at bounding box center [318, 267] width 45 height 12
click at [348, 365] on button "10" at bounding box center [348, 365] width 18 height 18
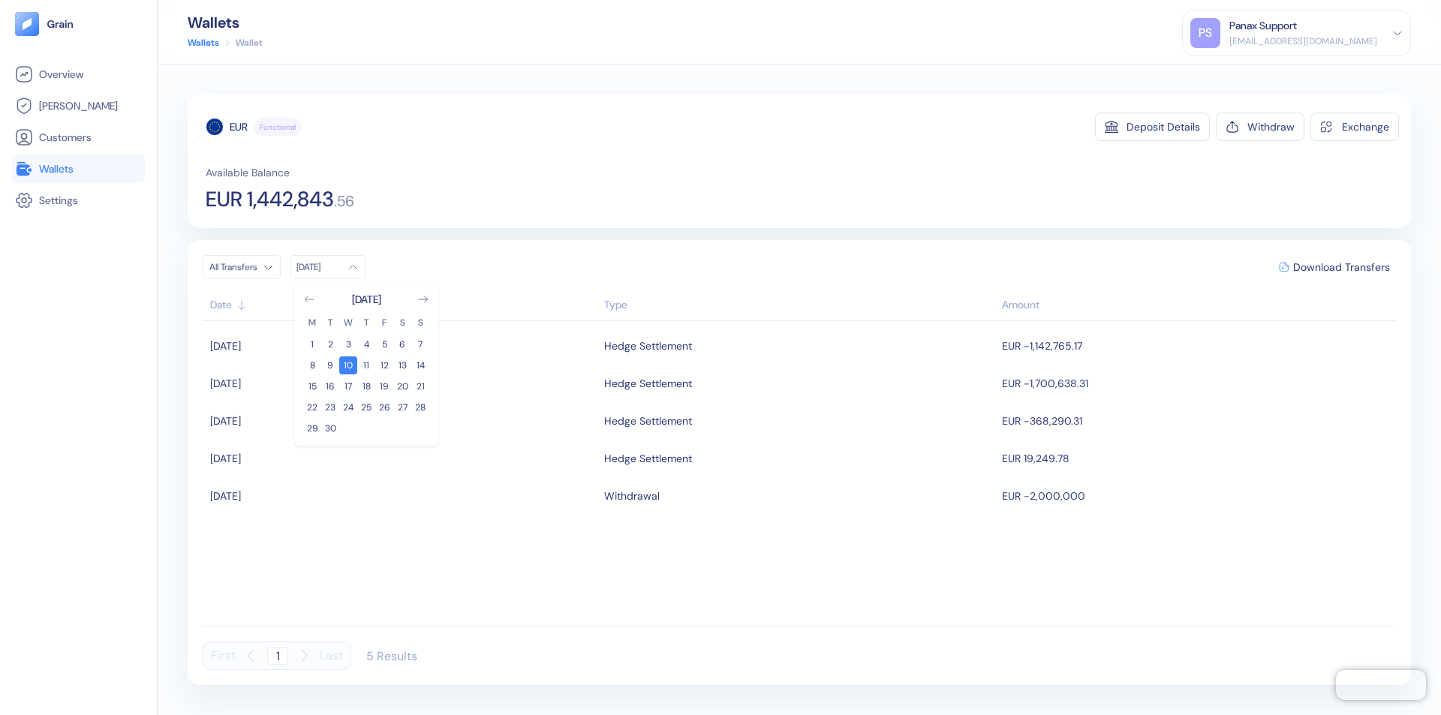
click at [309, 299] on icon "Go to previous month" at bounding box center [309, 299] width 8 height 6
click at [312, 386] on button "11" at bounding box center [312, 386] width 18 height 18
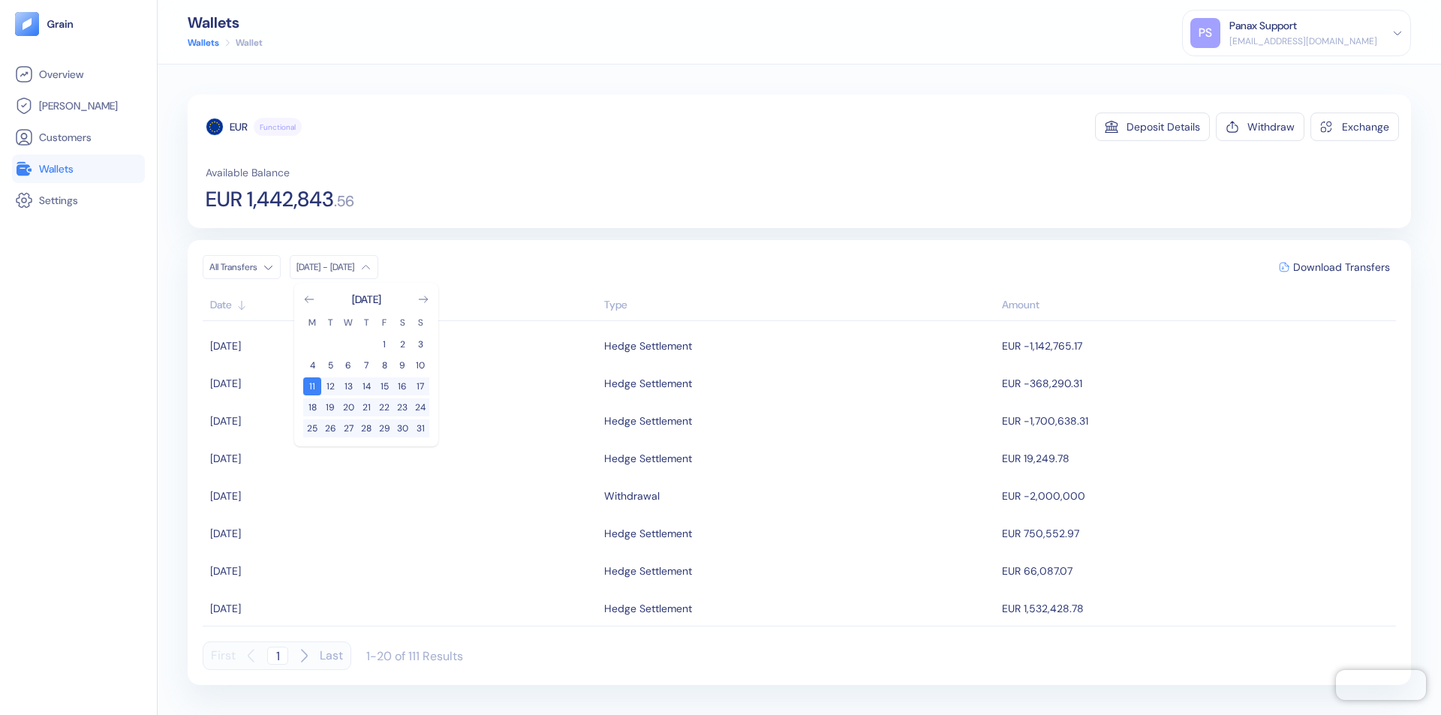
click at [239, 127] on div "EUR" at bounding box center [239, 126] width 18 height 15
click at [1341, 267] on span "Download Transfers" at bounding box center [1341, 267] width 97 height 11
click at [78, 169] on link "Wallets" at bounding box center [78, 169] width 127 height 18
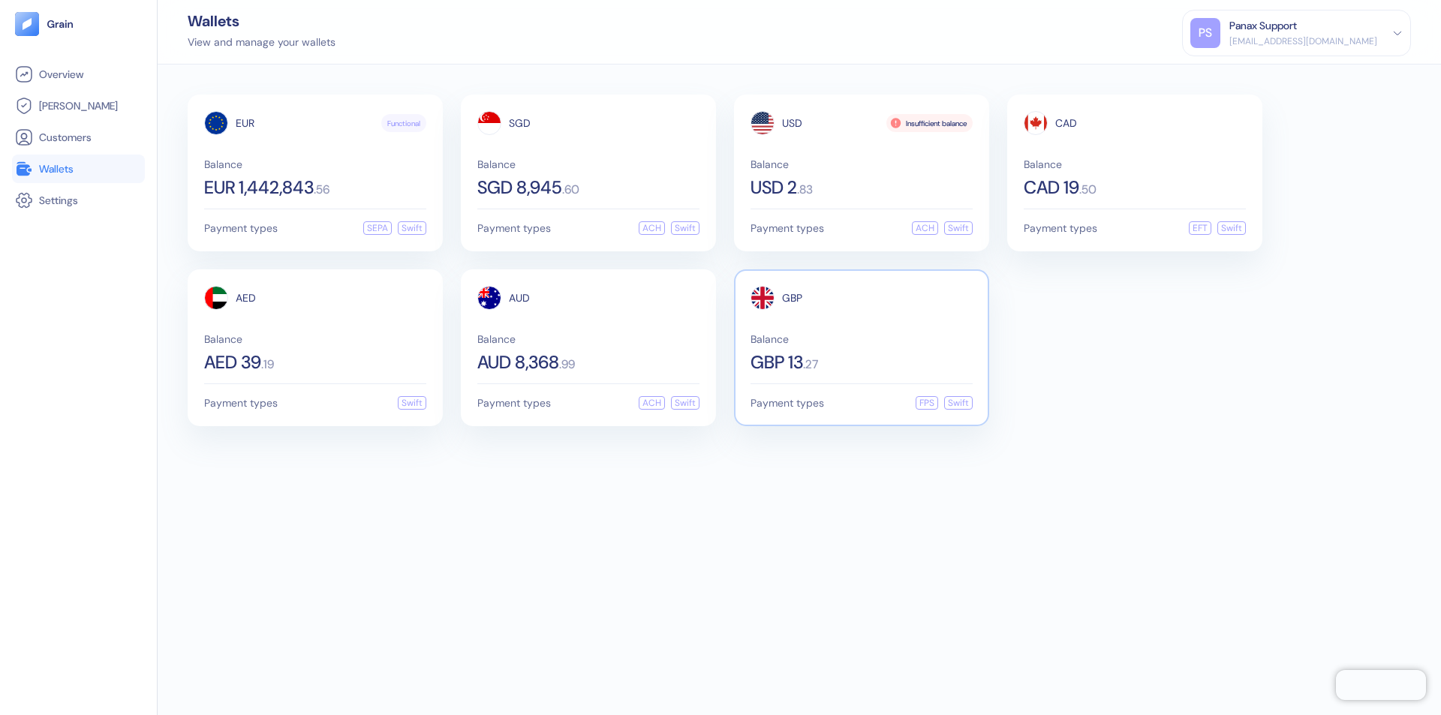
click at [792, 298] on span "GBP" at bounding box center [792, 298] width 20 height 11
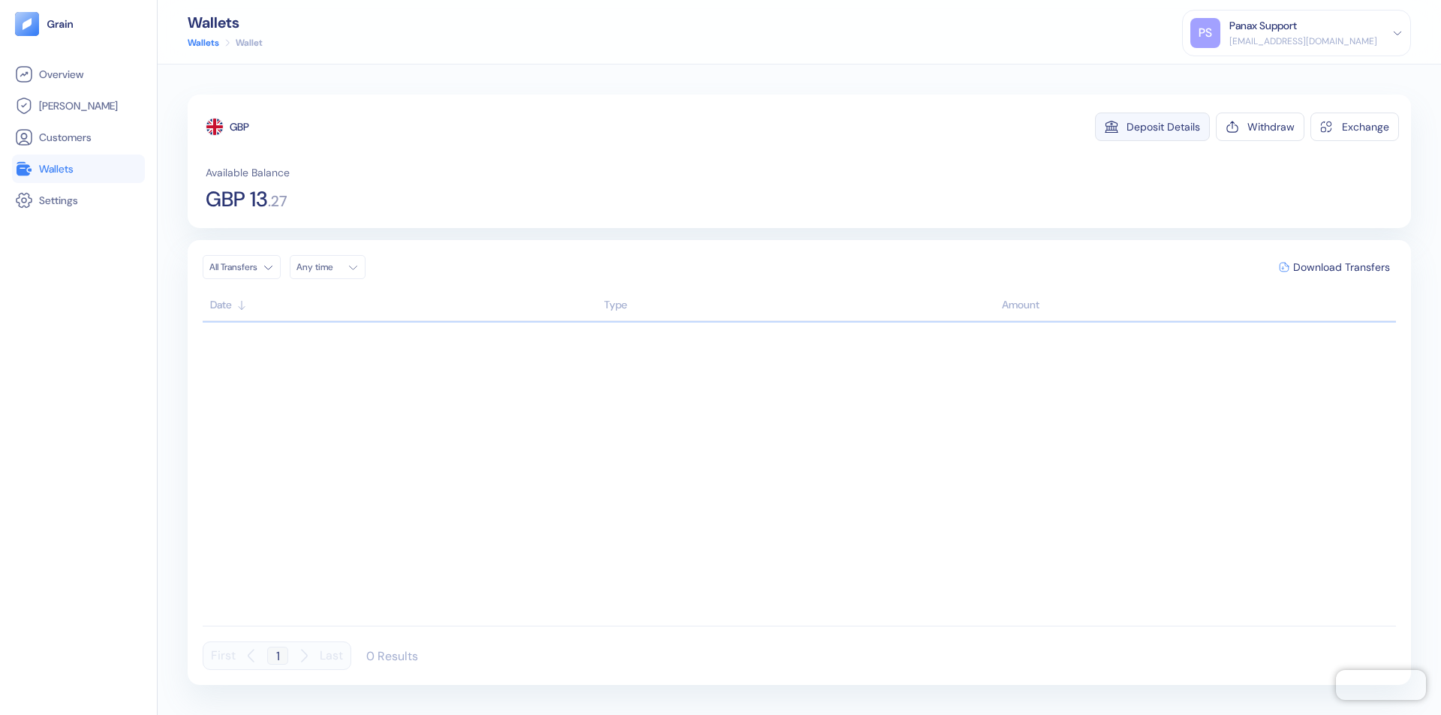
click at [1163, 127] on div "Deposit Details" at bounding box center [1163, 127] width 74 height 11
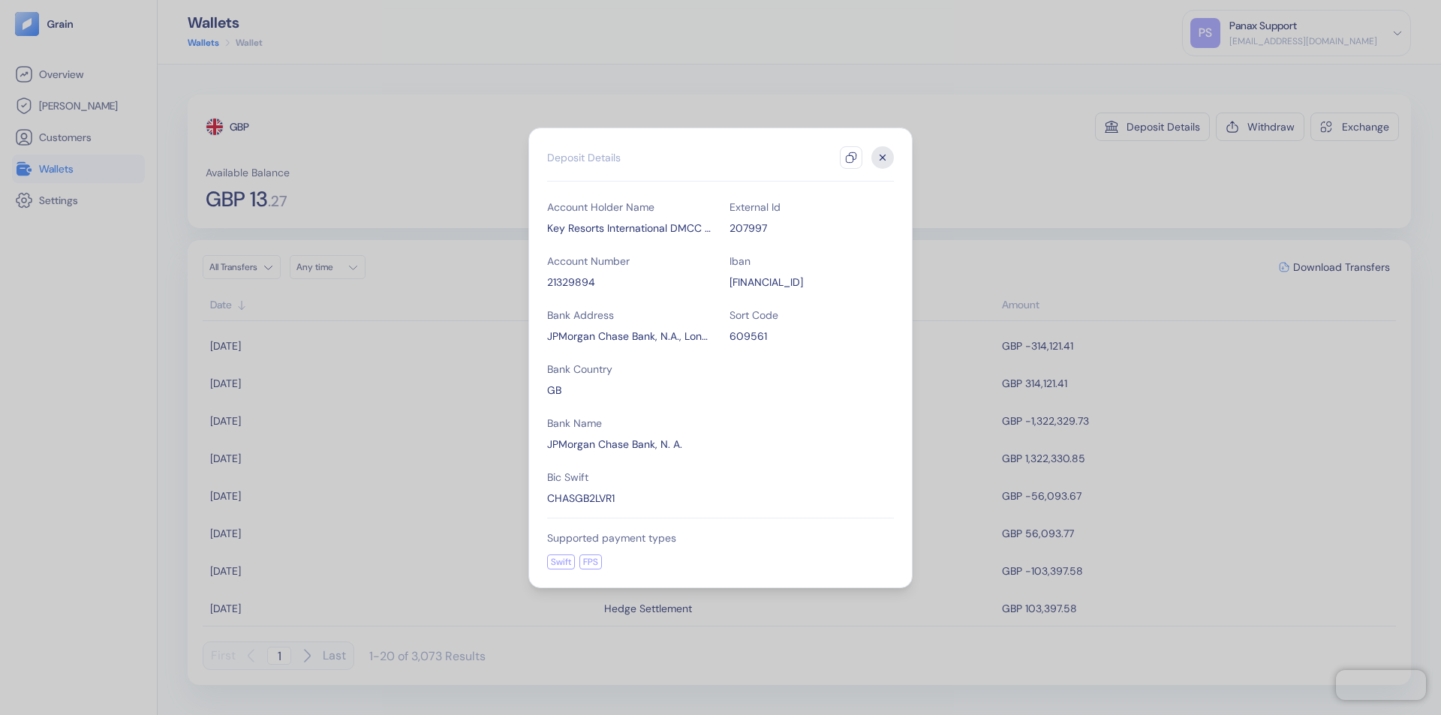
click at [851, 158] on icon "button" at bounding box center [851, 158] width 12 height 12
click at [882, 158] on icon "button" at bounding box center [882, 157] width 5 height 5
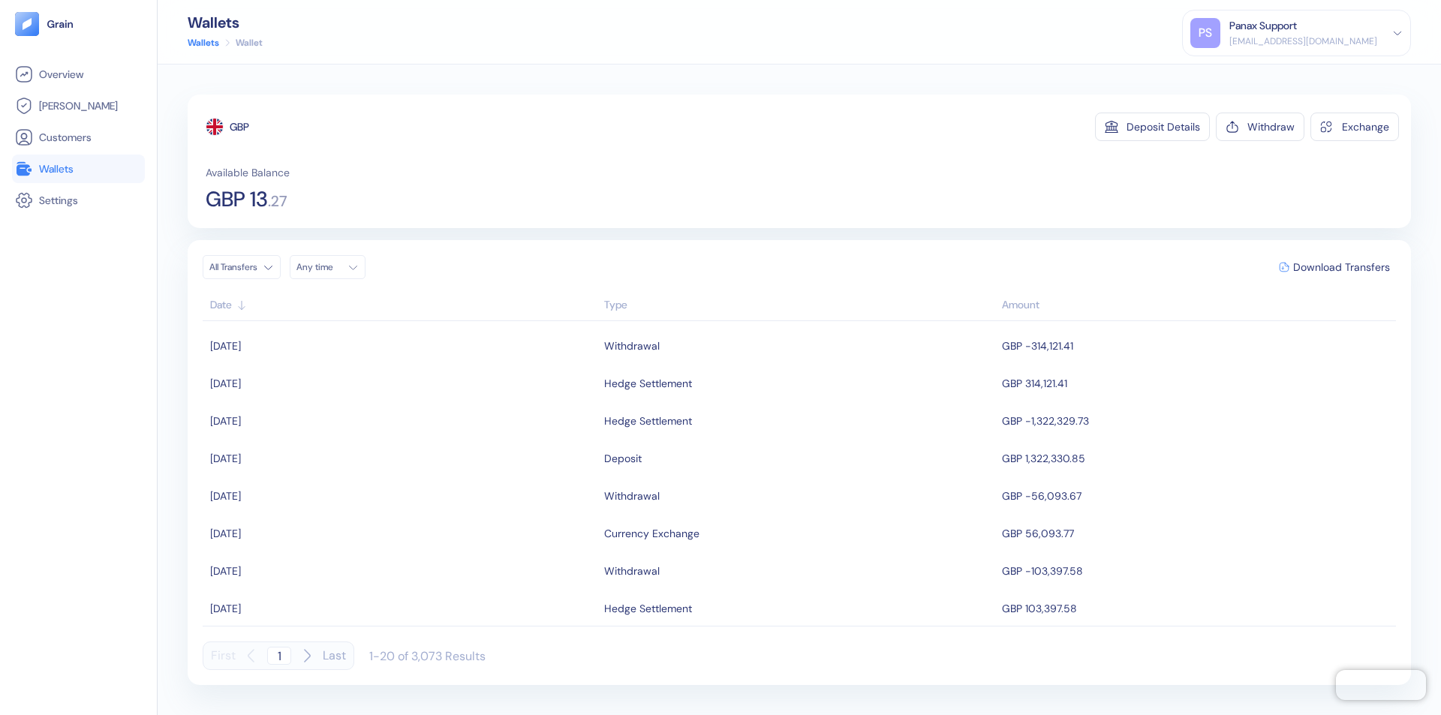
click at [332, 267] on div "Any time" at bounding box center [318, 267] width 45 height 12
click at [348, 365] on button "10" at bounding box center [348, 365] width 18 height 18
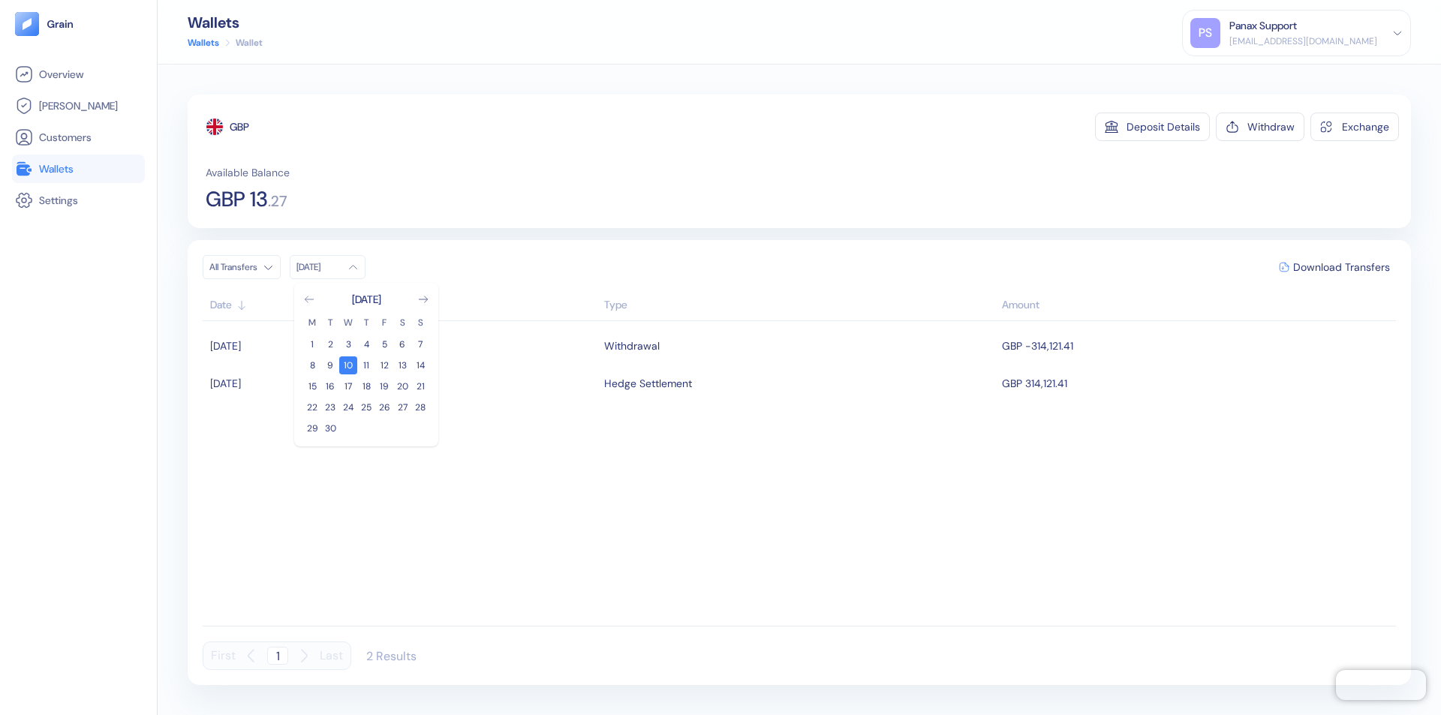
click at [309, 299] on icon "Go to previous month" at bounding box center [309, 299] width 8 height 6
click at [312, 386] on button "11" at bounding box center [312, 386] width 18 height 18
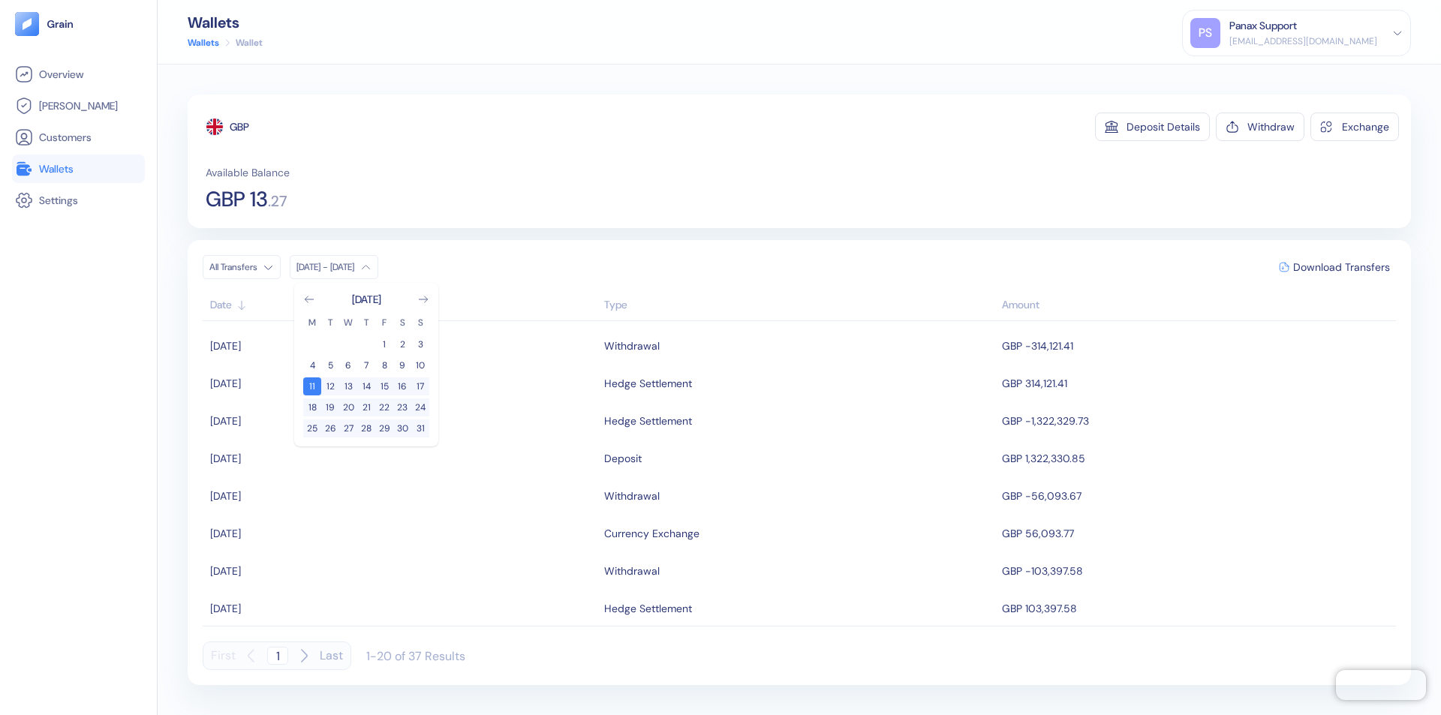
click at [240, 127] on div "GBP" at bounding box center [240, 126] width 20 height 15
click at [1341, 267] on span "Download Transfers" at bounding box center [1341, 267] width 97 height 11
click at [1297, 33] on div "Panax Support" at bounding box center [1263, 26] width 68 height 16
click at [1251, 74] on div "Sign Out" at bounding box center [1230, 75] width 41 height 16
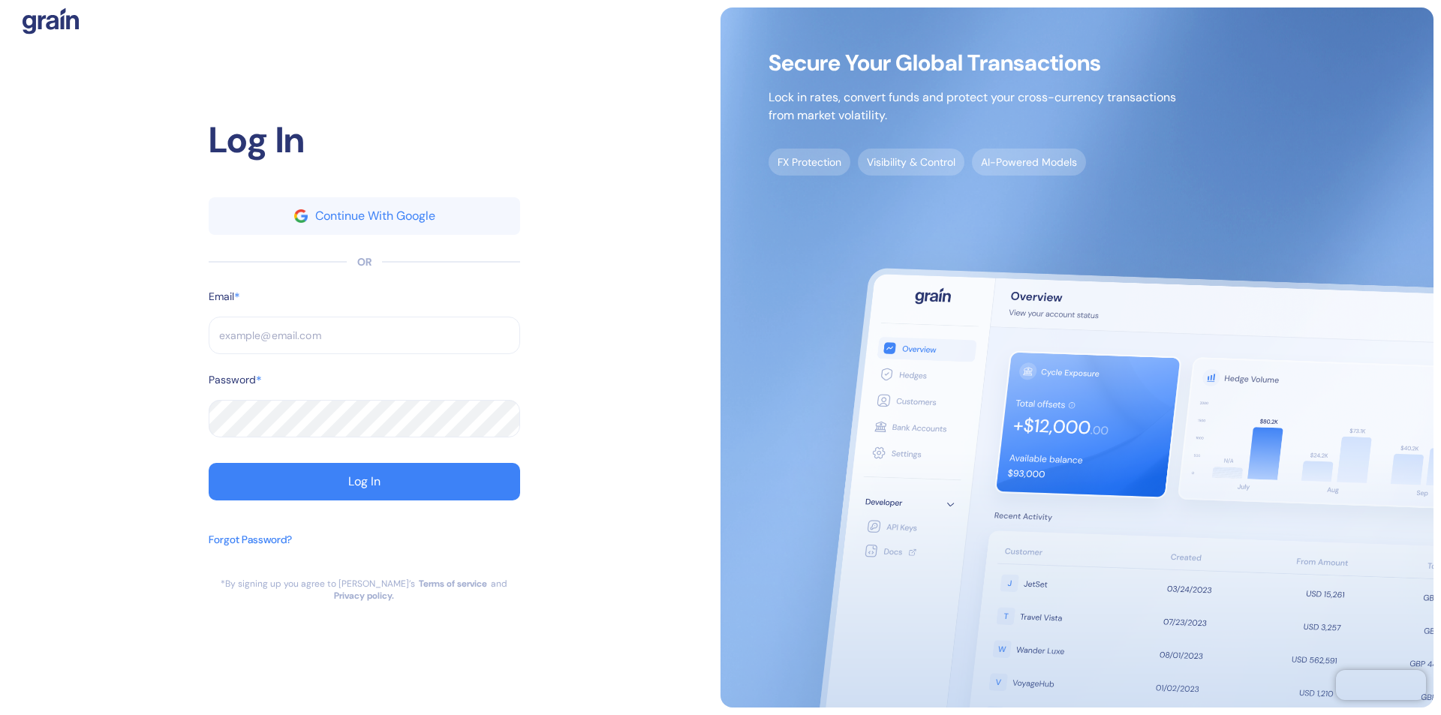
click at [364, 341] on input "text" at bounding box center [364, 336] width 311 height 38
type input "operations@thepanax.com"
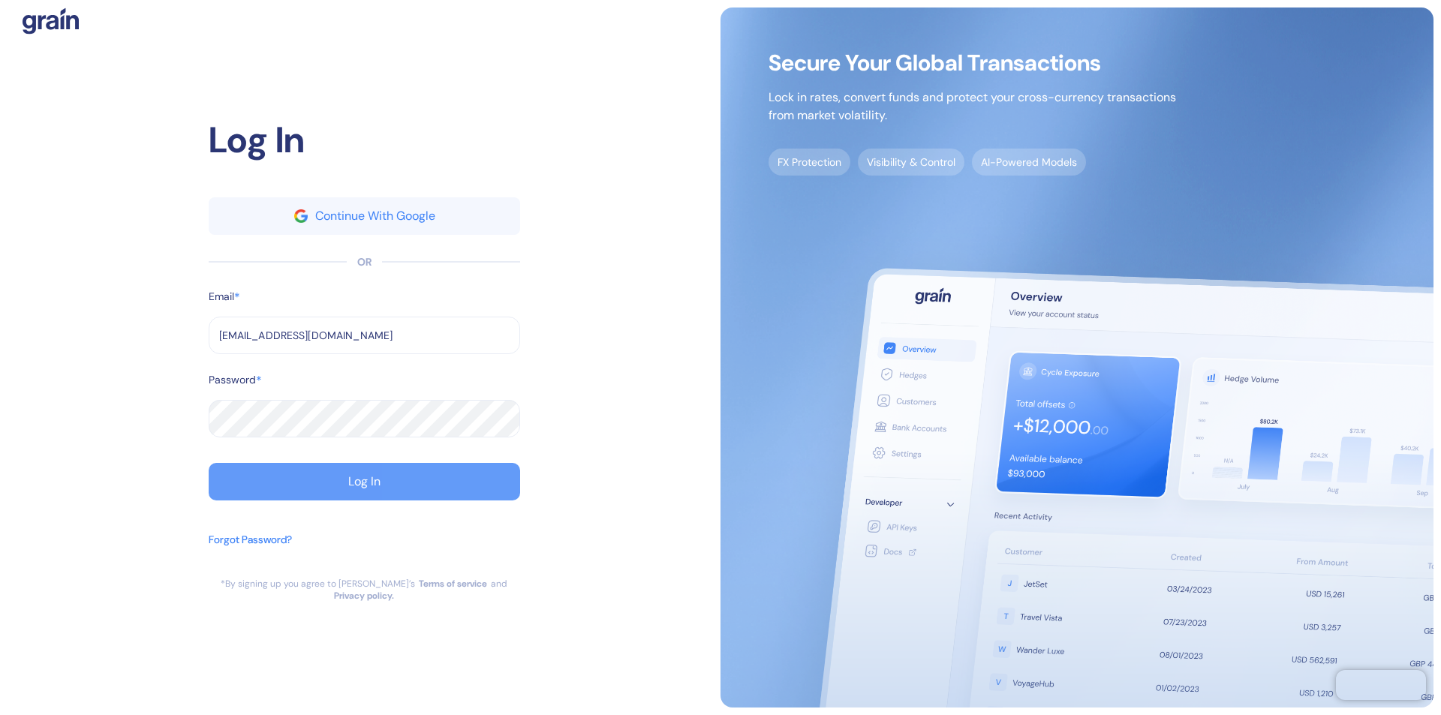
click at [364, 488] on div "Log In" at bounding box center [364, 482] width 32 height 12
